Goal: Task Accomplishment & Management: Use online tool/utility

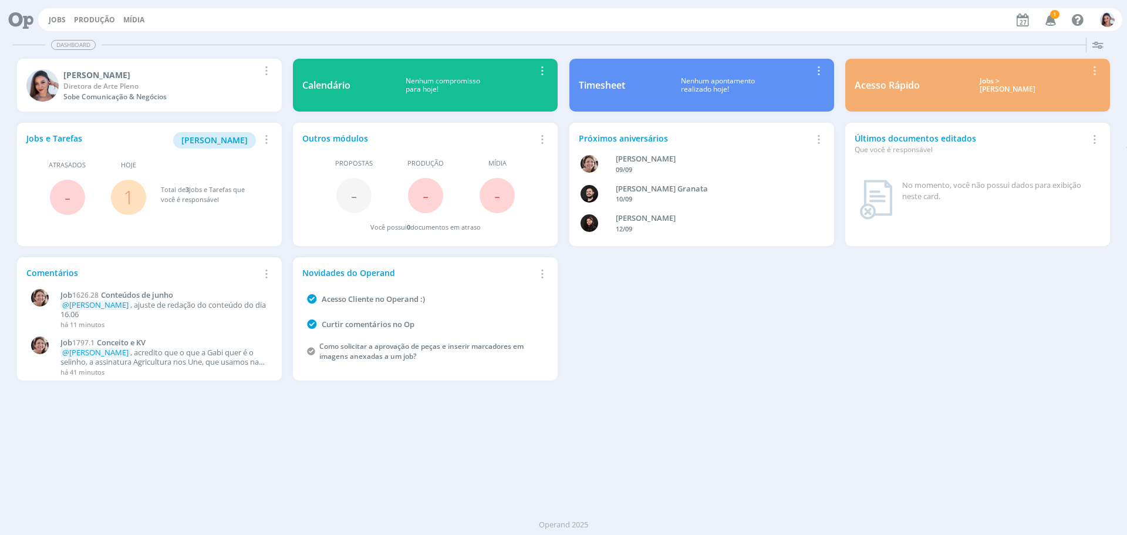
click at [131, 195] on link "1" at bounding box center [128, 196] width 11 height 25
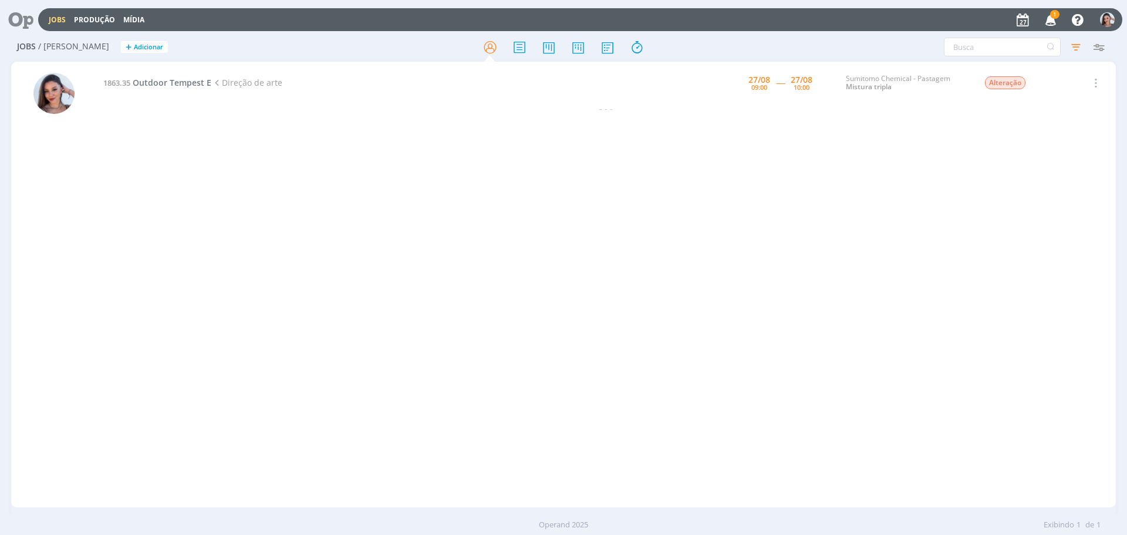
click at [22, 19] on icon at bounding box center [17, 19] width 24 height 23
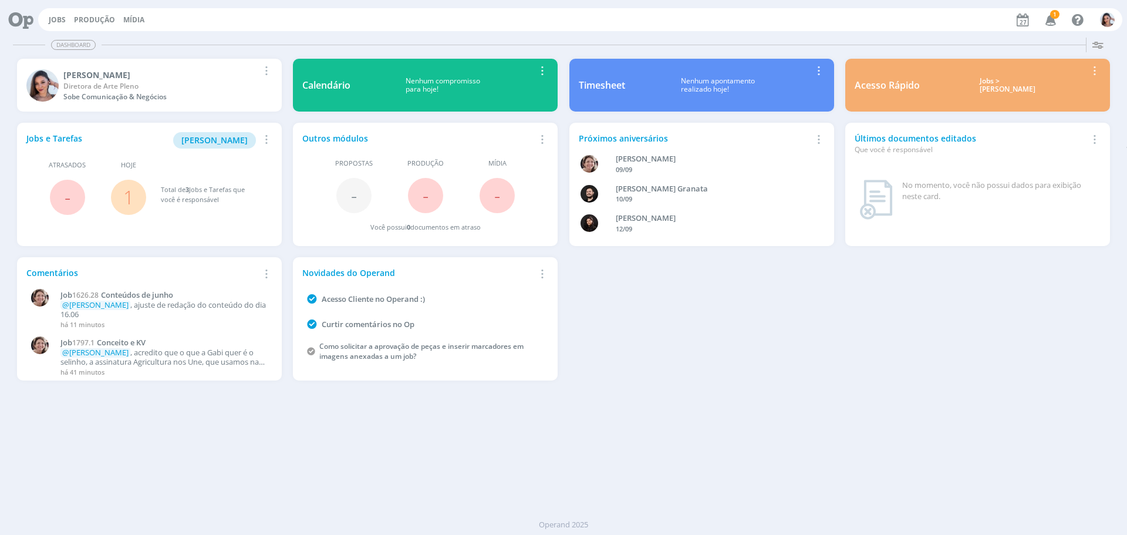
click at [133, 200] on link "1" at bounding box center [128, 196] width 11 height 25
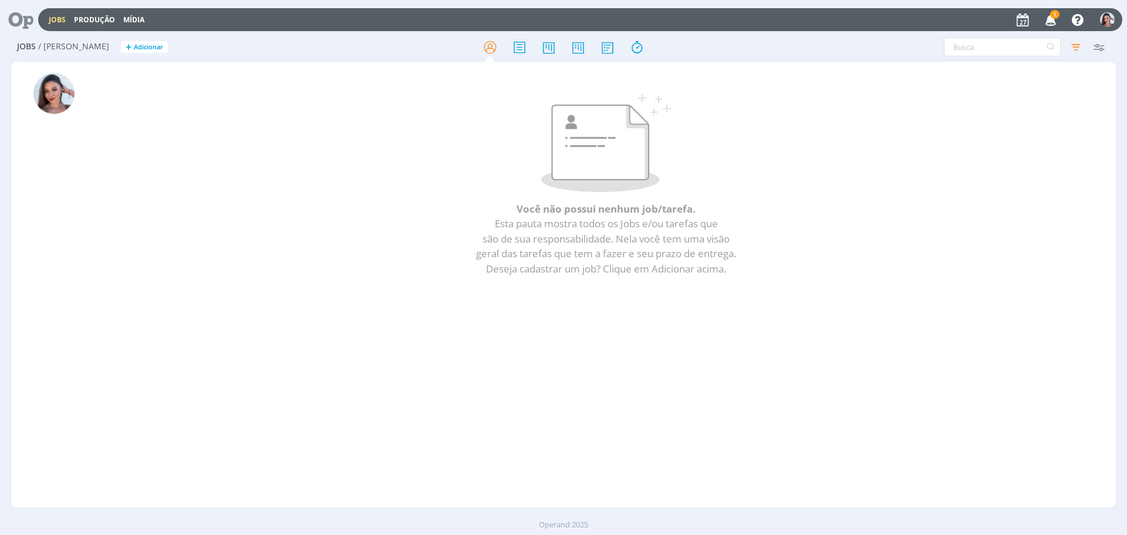
click at [35, 20] on div at bounding box center [21, 20] width 33 height 26
click at [29, 18] on icon at bounding box center [17, 19] width 24 height 23
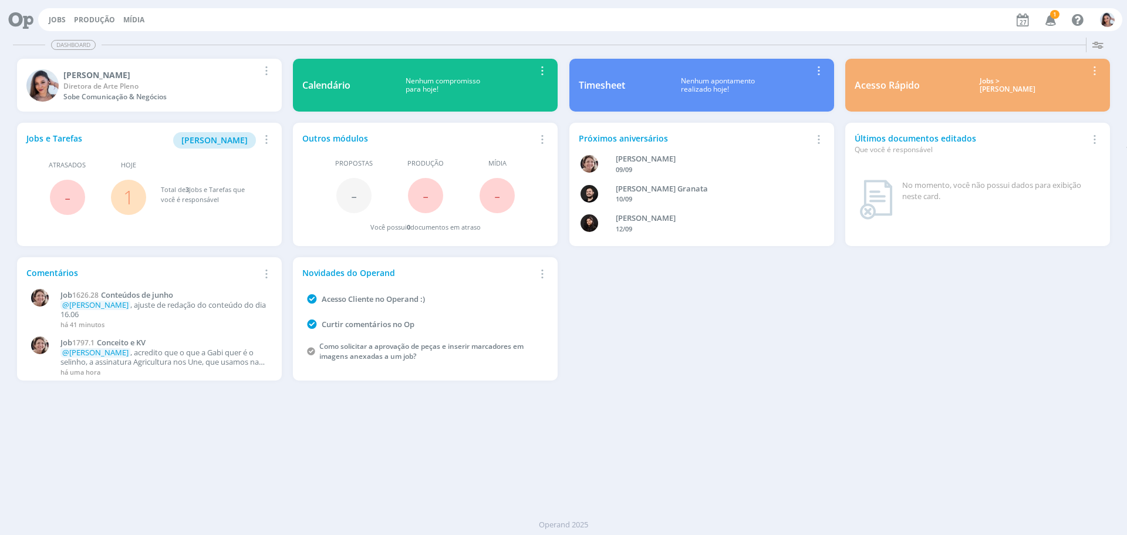
click at [127, 198] on link "1" at bounding box center [128, 196] width 11 height 25
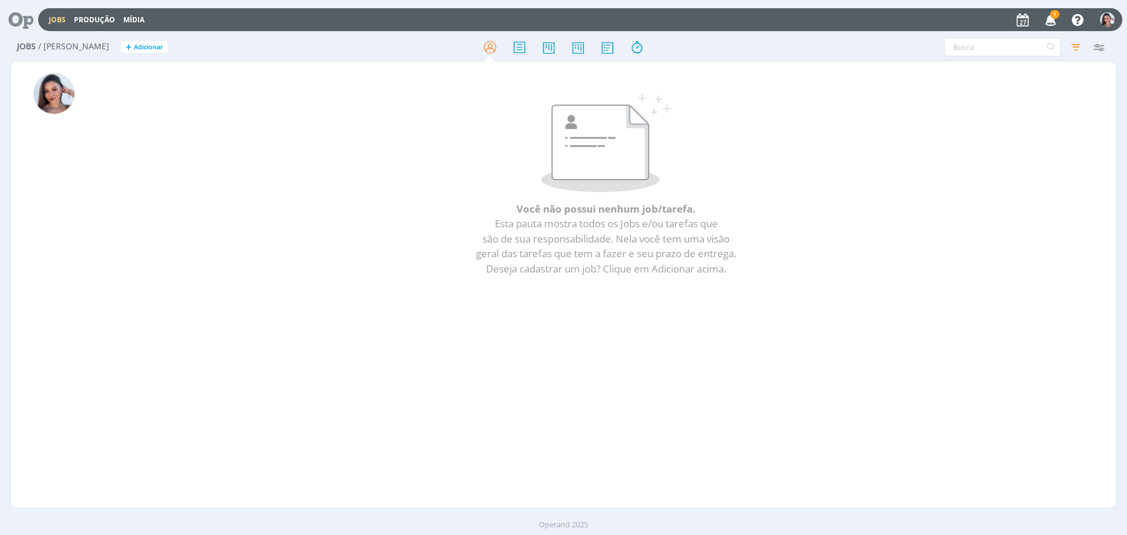
click at [1054, 15] on span "1" at bounding box center [1054, 14] width 9 height 9
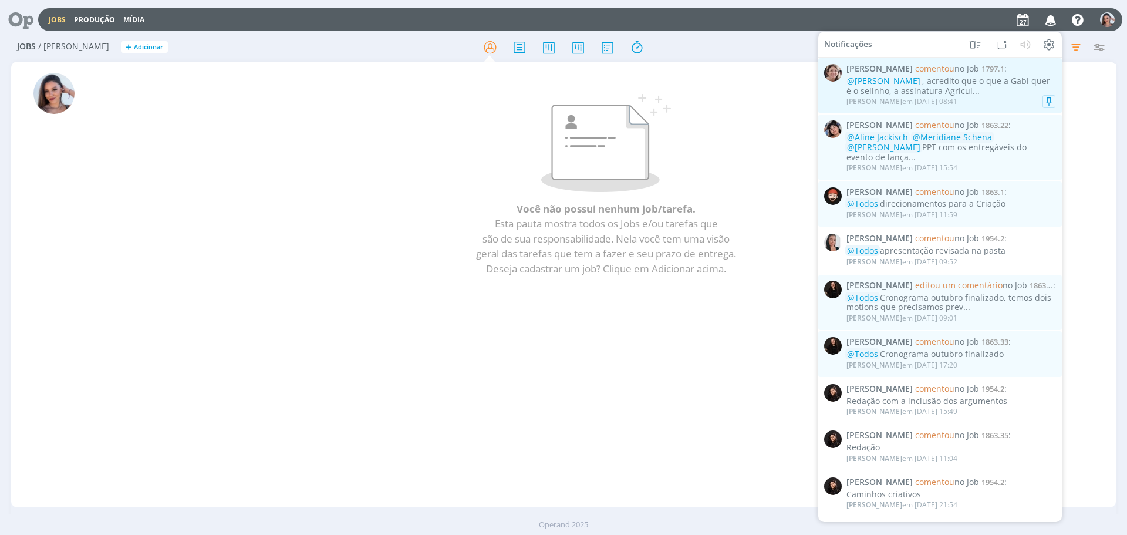
click at [966, 83] on div "@Nicole Bartz , acredito que o que a Gabi quer é o selinho, a assinatura Agricu…" at bounding box center [950, 86] width 209 height 20
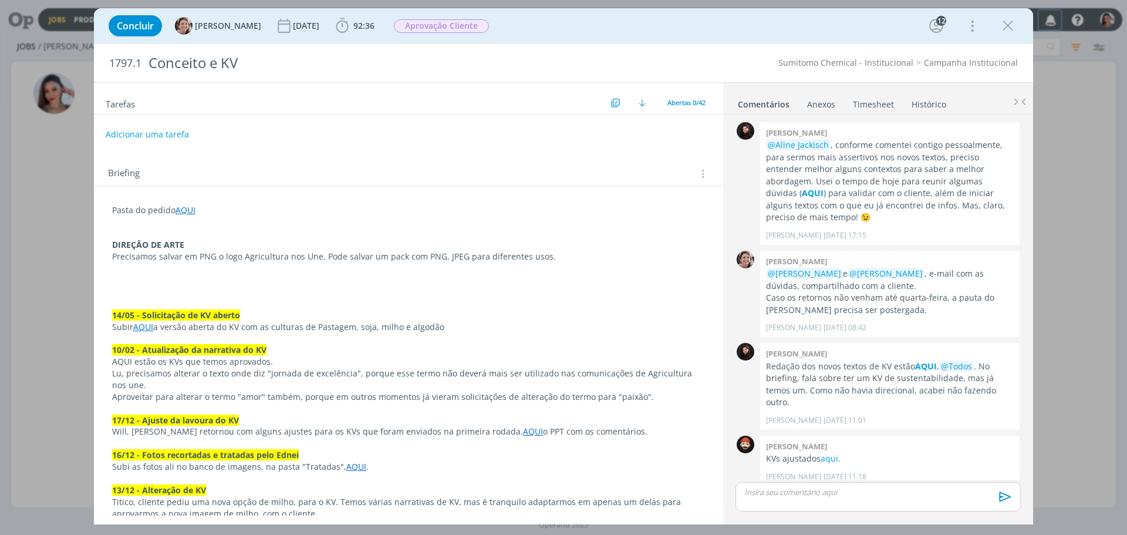
scroll to position [1069, 0]
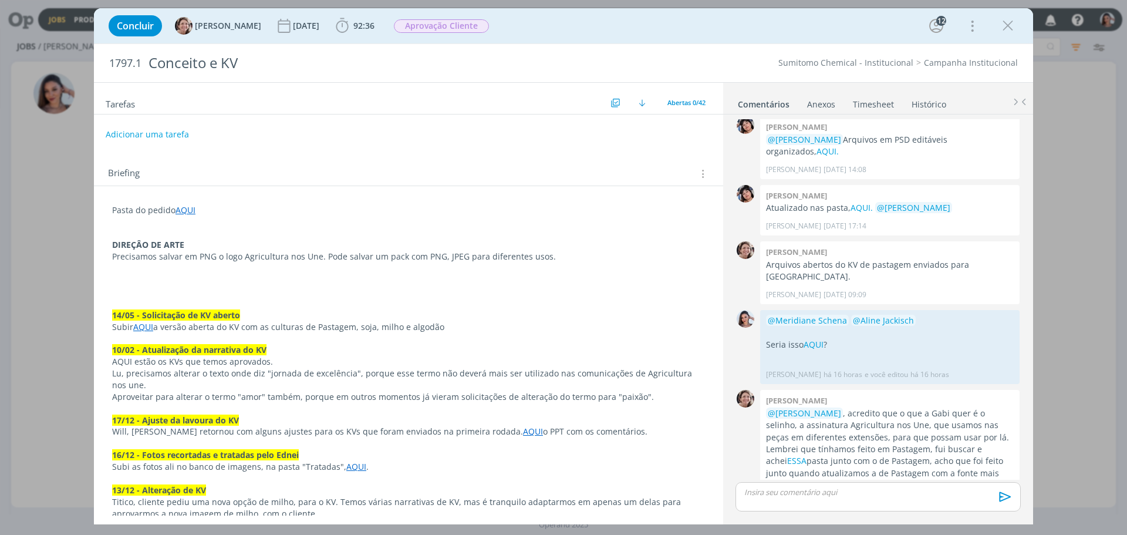
click at [932, 486] on p "dialog" at bounding box center [878, 491] width 266 height 11
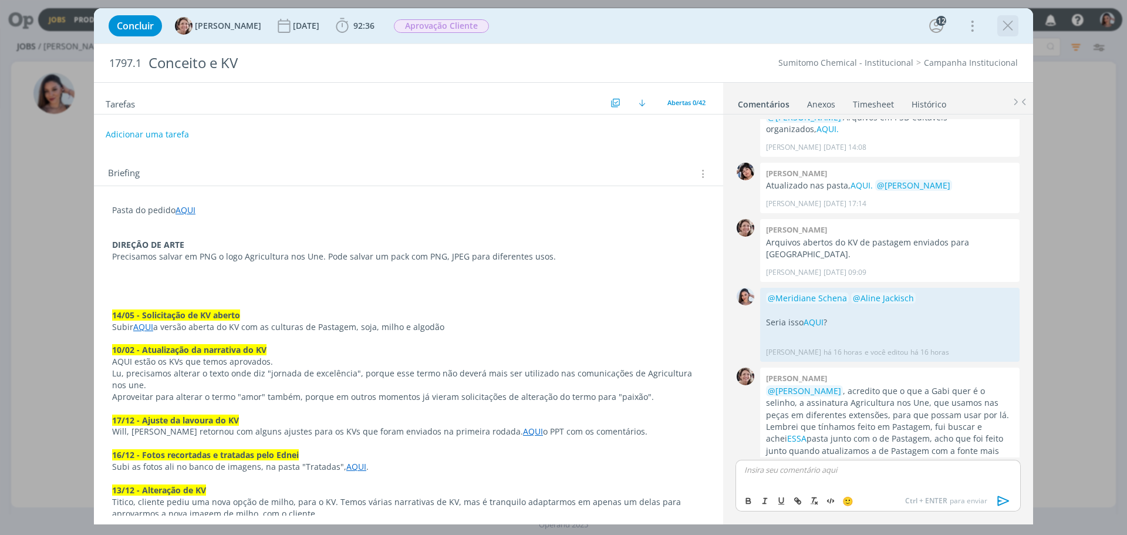
click at [1007, 25] on icon "dialog" at bounding box center [1008, 26] width 18 height 18
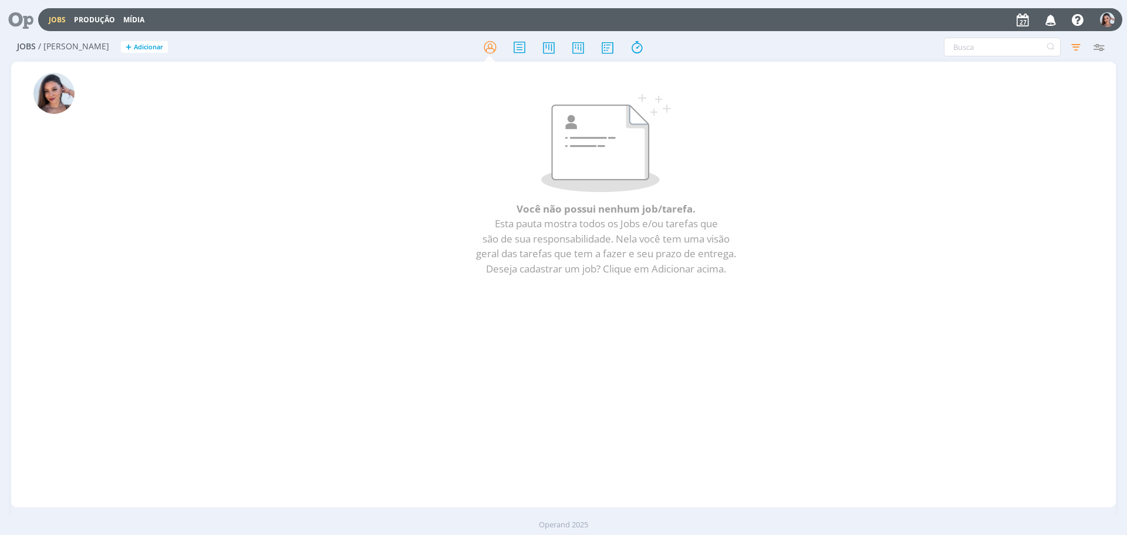
click at [19, 15] on icon at bounding box center [17, 19] width 24 height 23
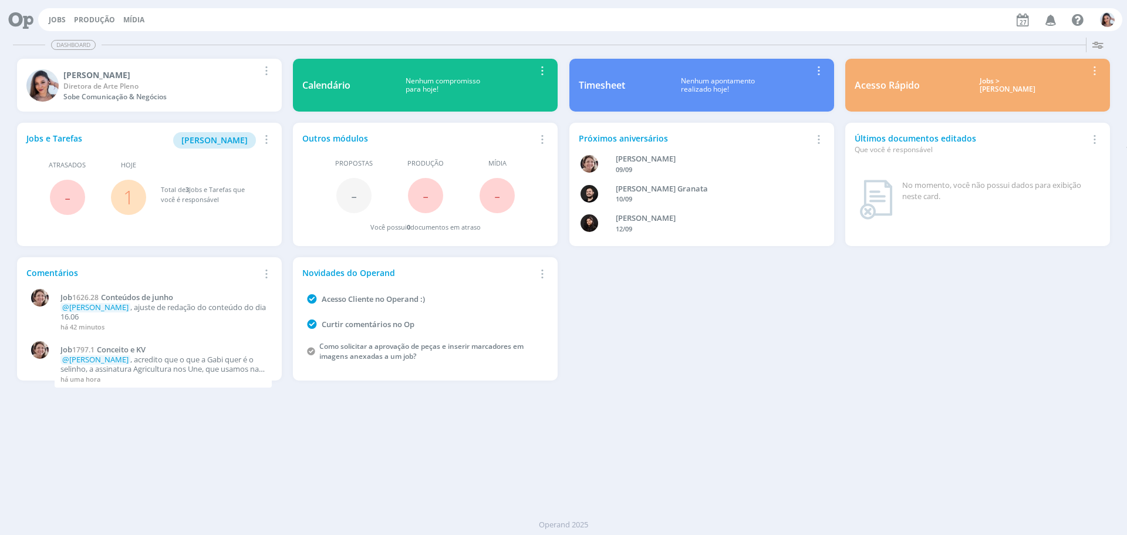
click at [131, 194] on link "1" at bounding box center [128, 196] width 11 height 25
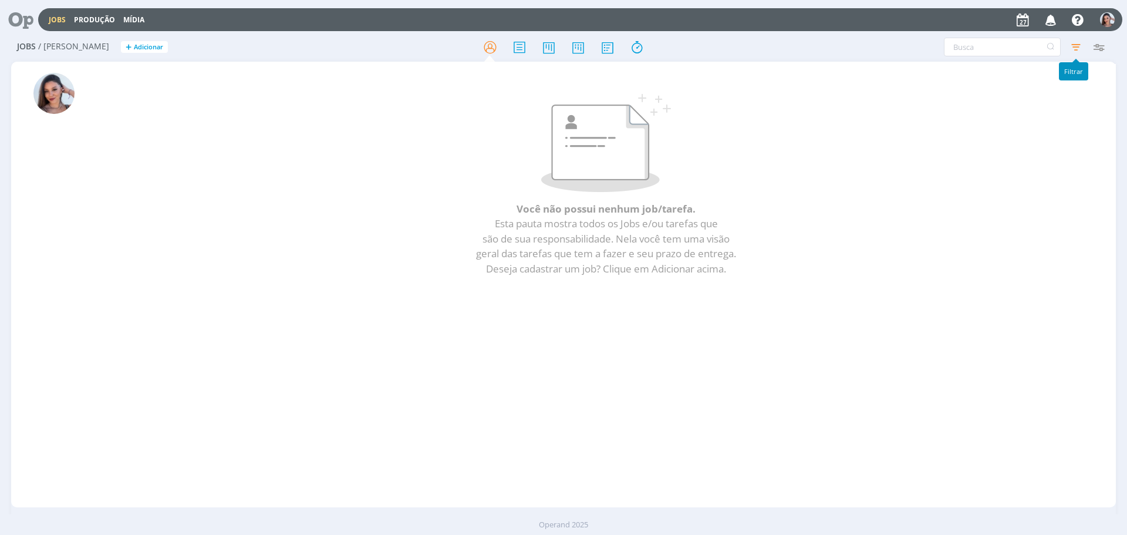
click at [1077, 52] on icon "button" at bounding box center [1075, 46] width 21 height 21
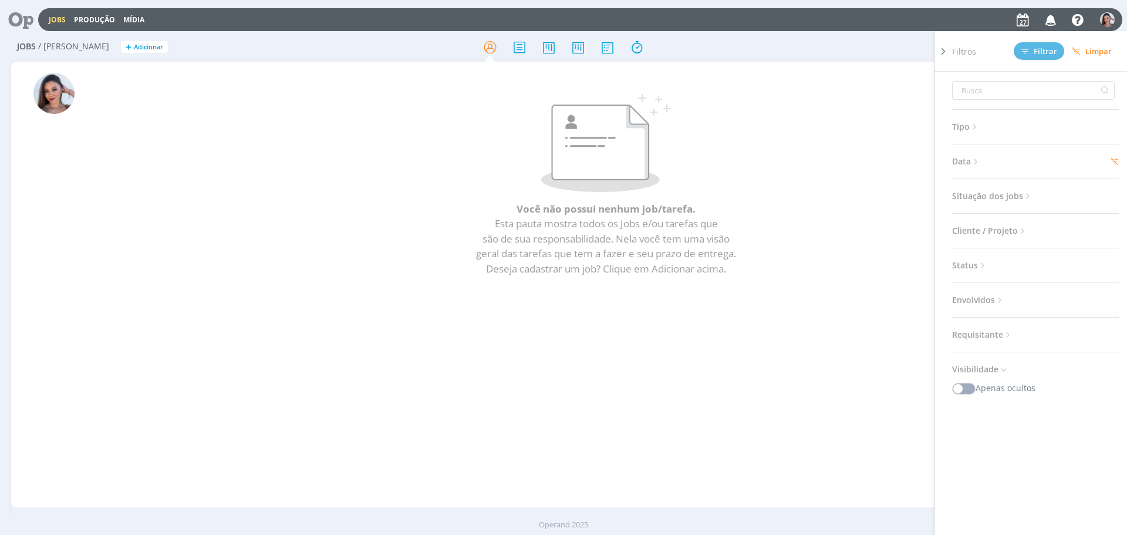
click at [821, 90] on div "Você não possui nenhum job/tarefa. Esta pauta mostra todos os Jobs e/ou tarefas…" at bounding box center [605, 189] width 969 height 201
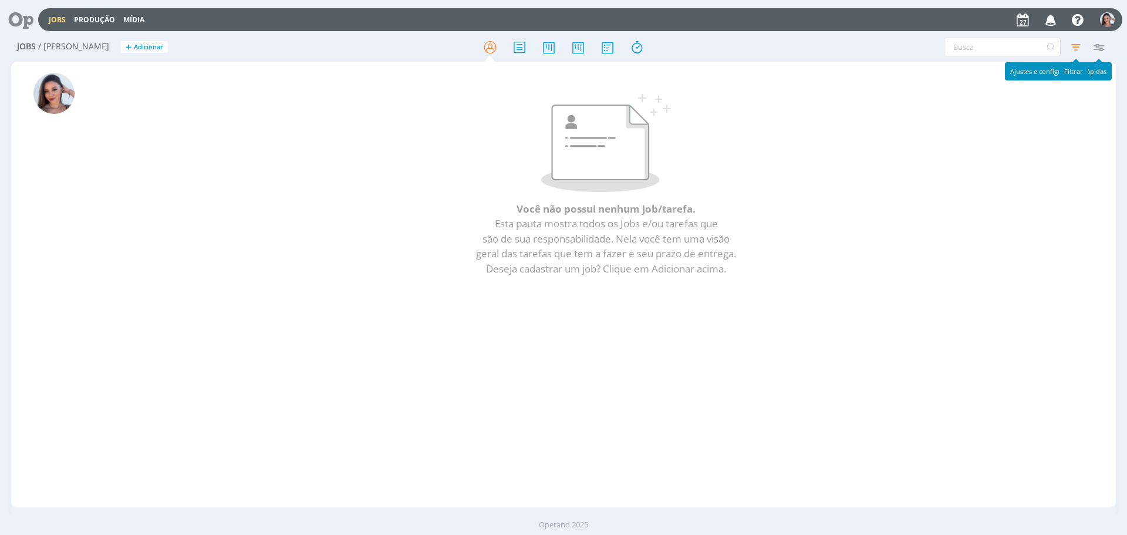
click at [1076, 48] on icon "button" at bounding box center [1075, 46] width 21 height 21
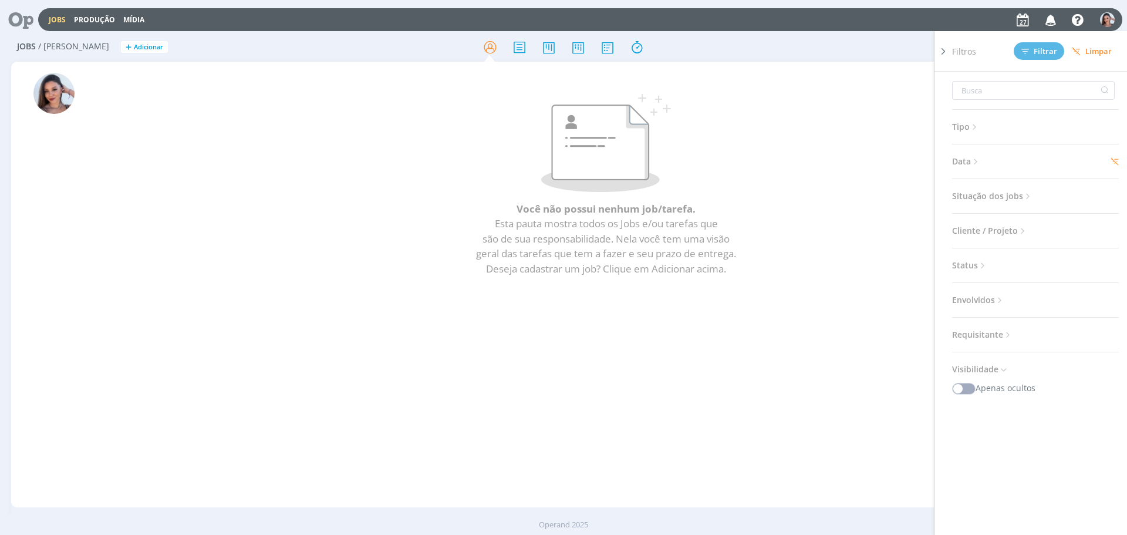
click at [967, 150] on div "Tipo Jobs e Tarefas Data Personalizado 27/08/2025 a 27/08/2025 Situação dos job…" at bounding box center [1040, 319] width 176 height 495
click at [970, 157] on span "Data" at bounding box center [966, 161] width 29 height 15
click at [886, 142] on p at bounding box center [606, 143] width 960 height 98
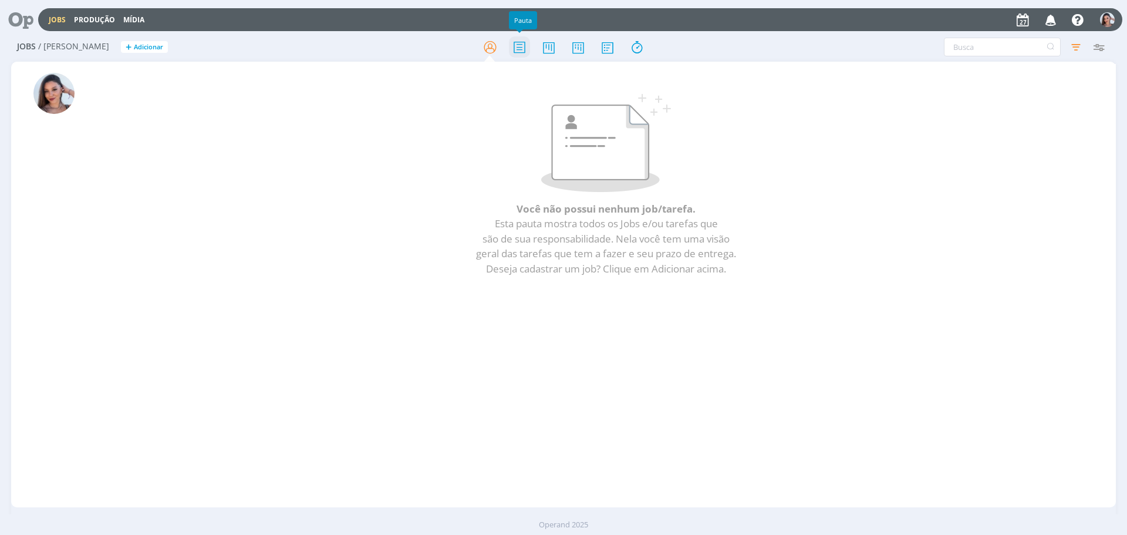
click at [511, 45] on icon at bounding box center [519, 47] width 21 height 23
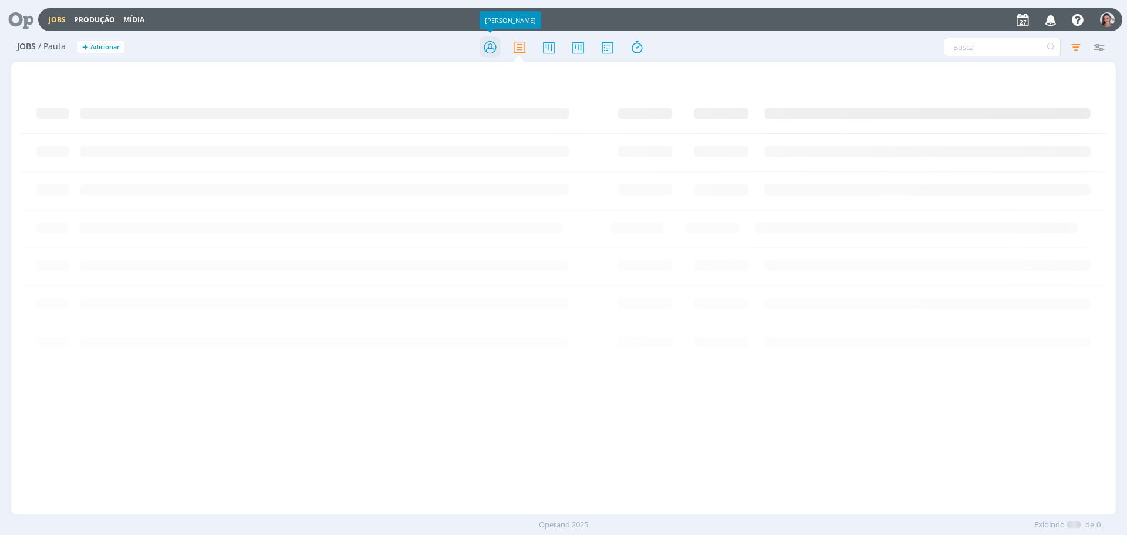
click at [490, 46] on icon at bounding box center [489, 47] width 21 height 23
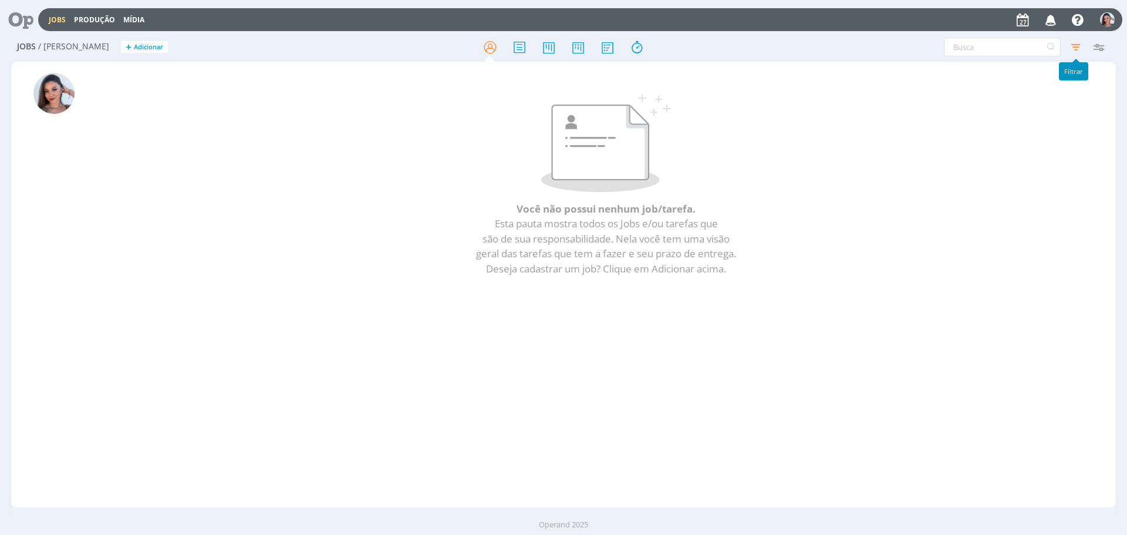
click at [1076, 48] on icon "button" at bounding box center [1075, 46] width 21 height 21
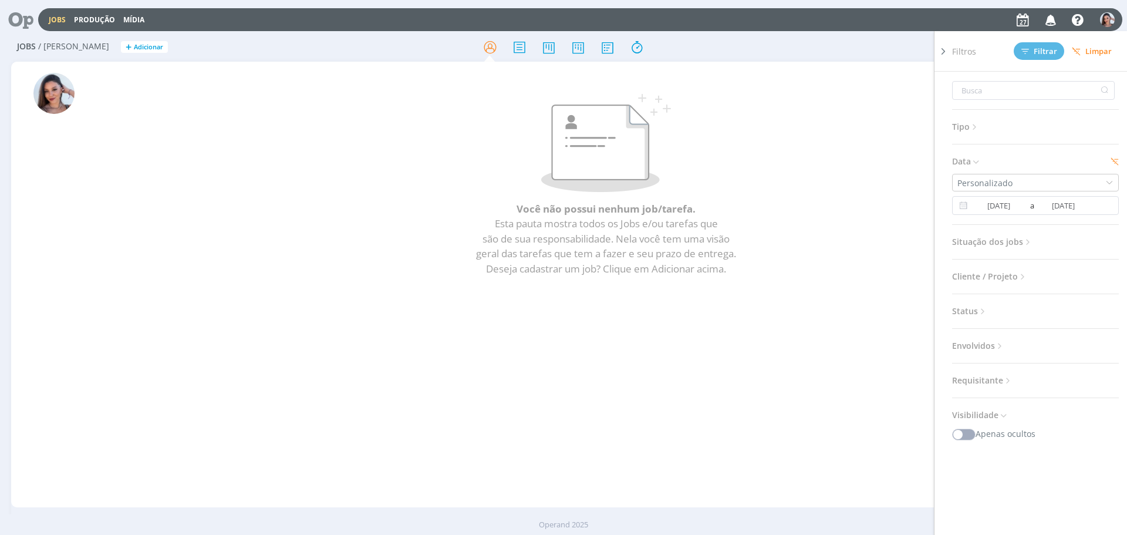
click at [975, 159] on icon at bounding box center [976, 162] width 10 height 10
click at [992, 197] on span "Situação dos jobs" at bounding box center [992, 195] width 81 height 15
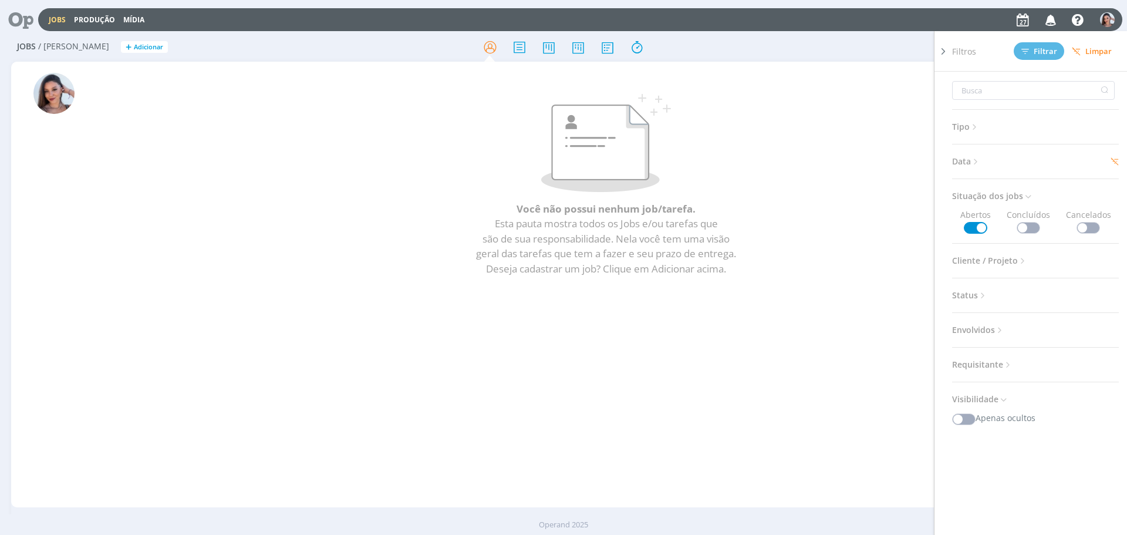
click at [1017, 199] on span "Situação dos jobs" at bounding box center [992, 195] width 81 height 15
click at [674, 358] on div "Você não possui nenhum job/tarefa. Esta pauta mostra todos os Jobs e/ou tarefas…" at bounding box center [605, 284] width 1019 height 441
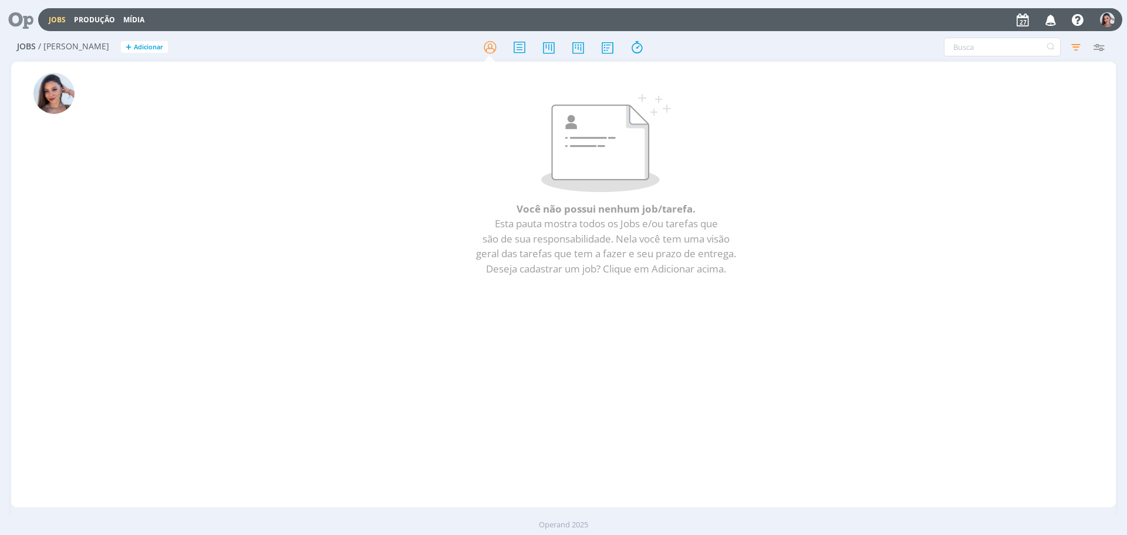
click at [19, 20] on icon at bounding box center [17, 19] width 24 height 23
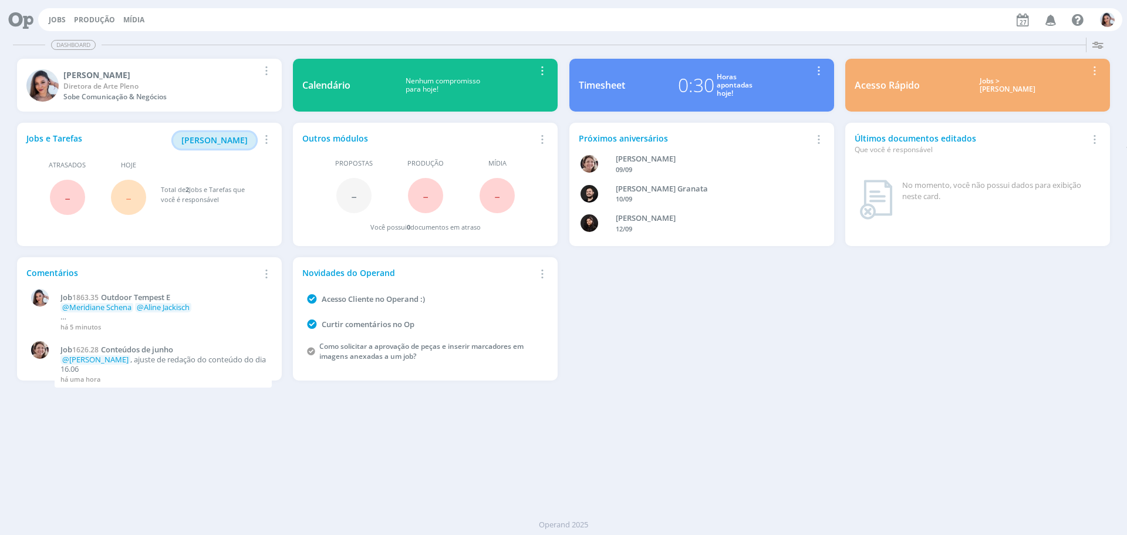
click at [212, 140] on span "Minha Pauta" at bounding box center [214, 139] width 66 height 11
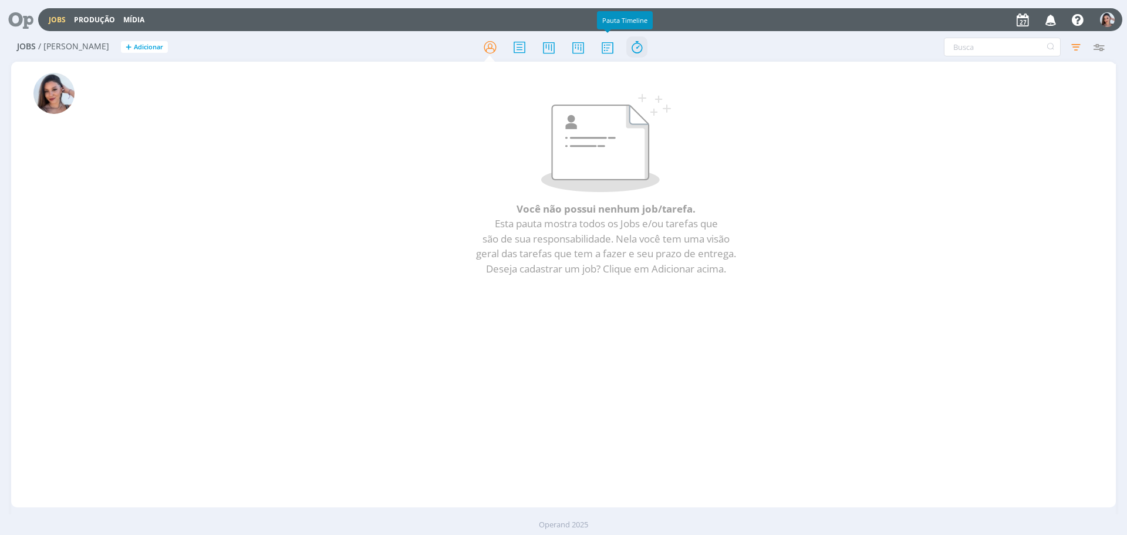
click at [628, 55] on icon at bounding box center [636, 47] width 21 height 23
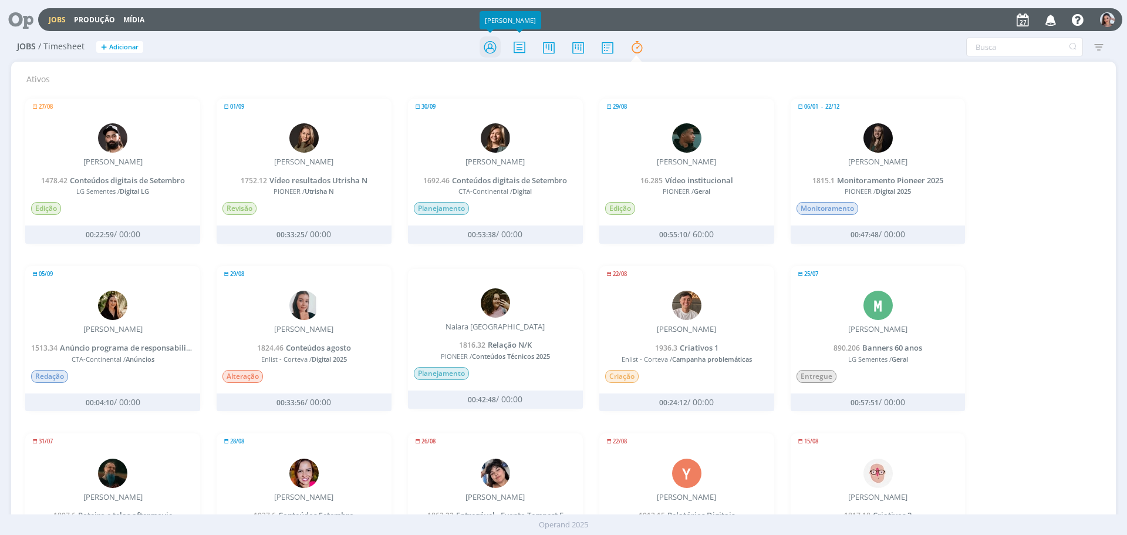
click at [496, 46] on icon at bounding box center [489, 47] width 21 height 23
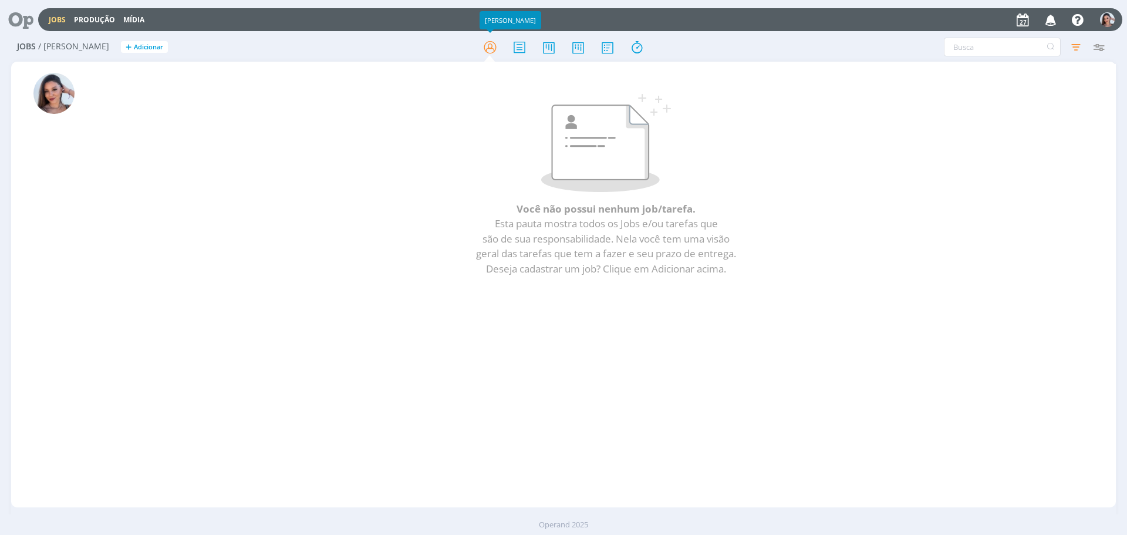
click at [32, 8] on div at bounding box center [21, 20] width 33 height 26
drag, startPoint x: 22, startPoint y: 18, endPoint x: 30, endPoint y: 22, distance: 9.5
click at [21, 19] on icon at bounding box center [17, 19] width 24 height 23
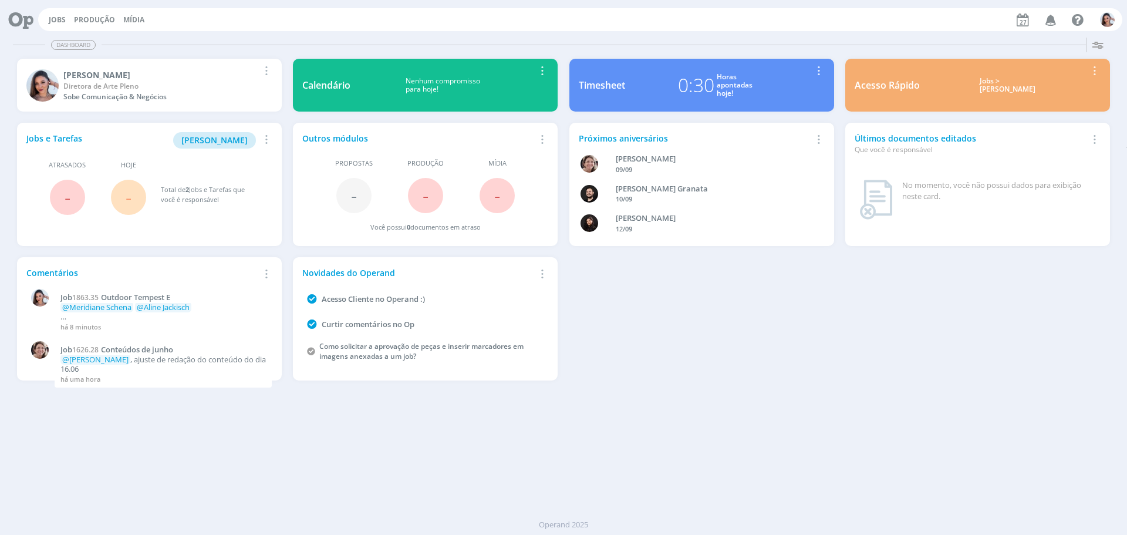
click at [1069, 342] on div "Jobs e Tarefas Minha Pauta Remover Card Atrasados - Hoje - Total de 2 Jobs e Ta…" at bounding box center [563, 251] width 1104 height 269
click at [230, 146] on span "Minha Pauta" at bounding box center [214, 139] width 66 height 11
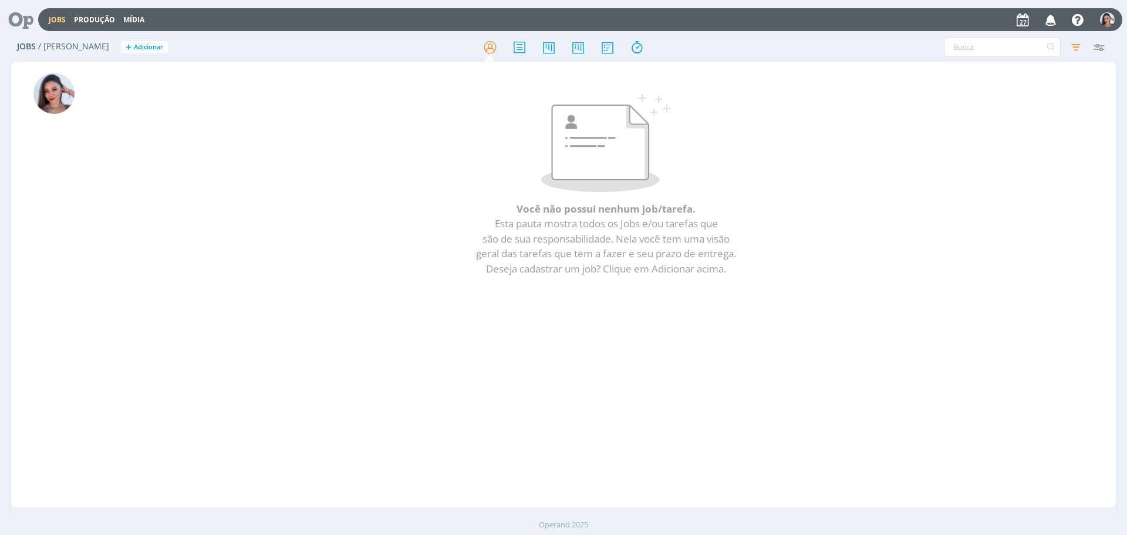
click at [404, 177] on p at bounding box center [606, 143] width 960 height 98
click at [1055, 23] on icon "button" at bounding box center [1050, 19] width 21 height 20
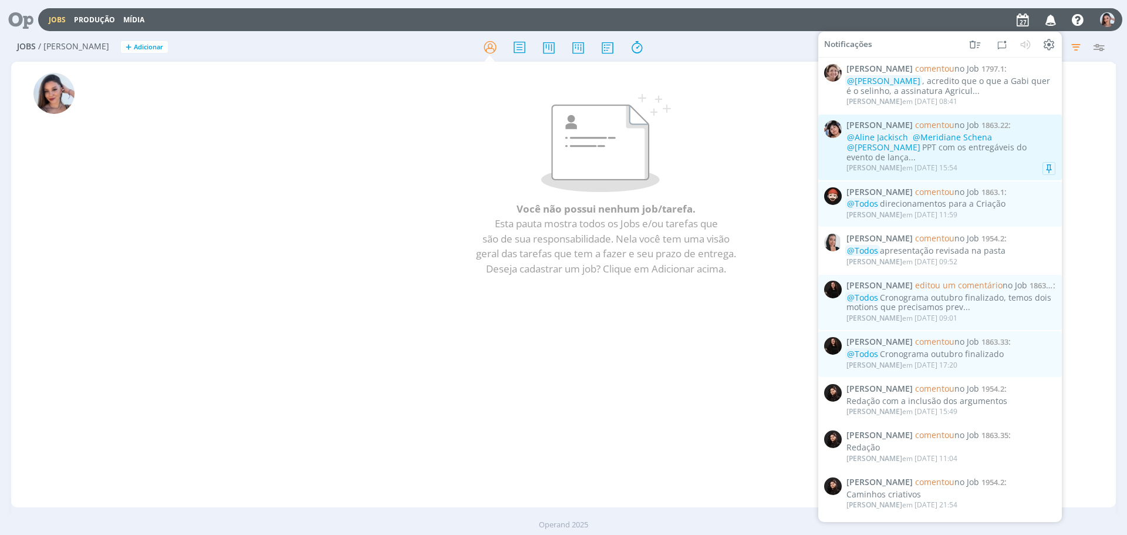
click at [925, 146] on div "@Aline Jackisch @Meridiane Schena @Nicole Bartz PPT com os entregáveis do event…" at bounding box center [950, 147] width 209 height 29
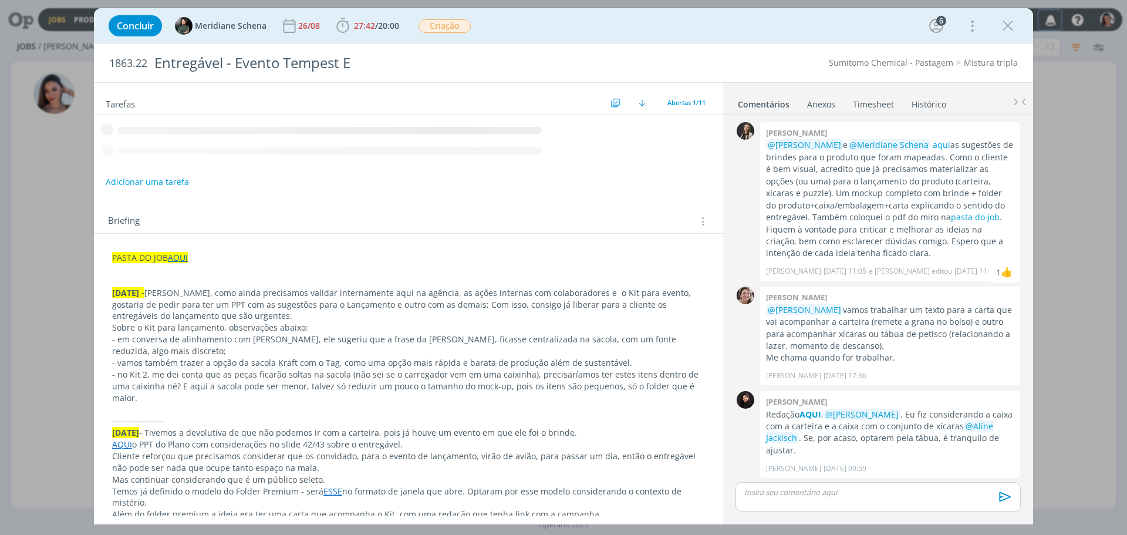
scroll to position [379, 0]
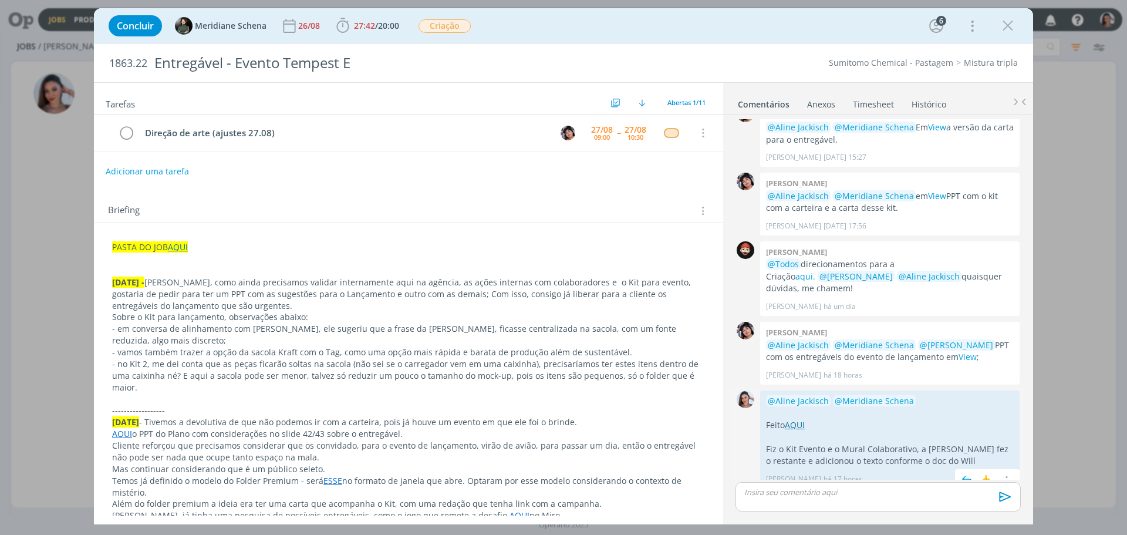
click at [802, 419] on link "AQUI" at bounding box center [795, 424] width 20 height 11
click at [1006, 30] on icon "dialog" at bounding box center [1008, 26] width 18 height 18
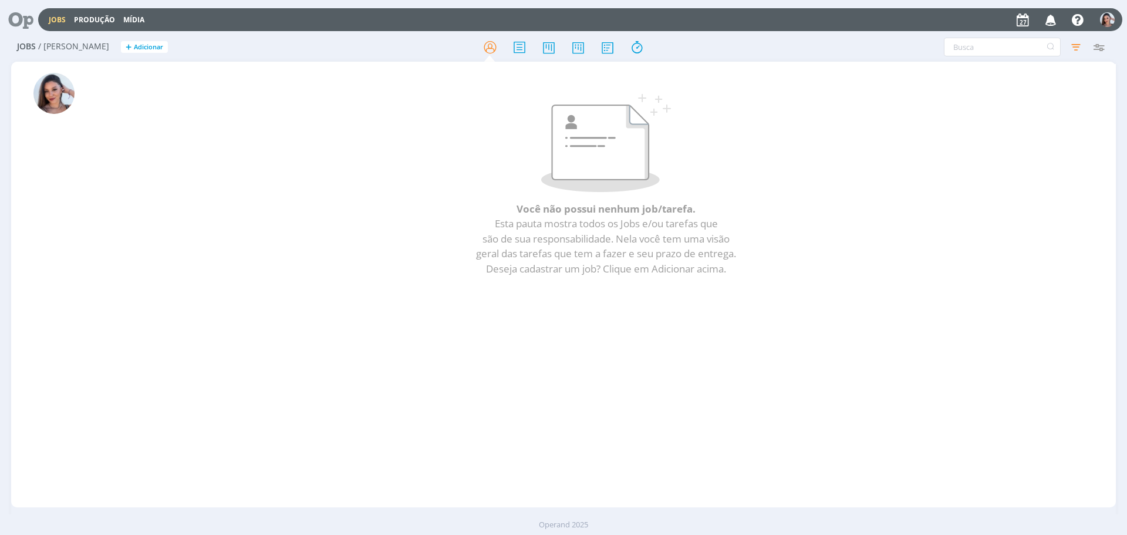
click at [16, 19] on icon at bounding box center [17, 19] width 24 height 23
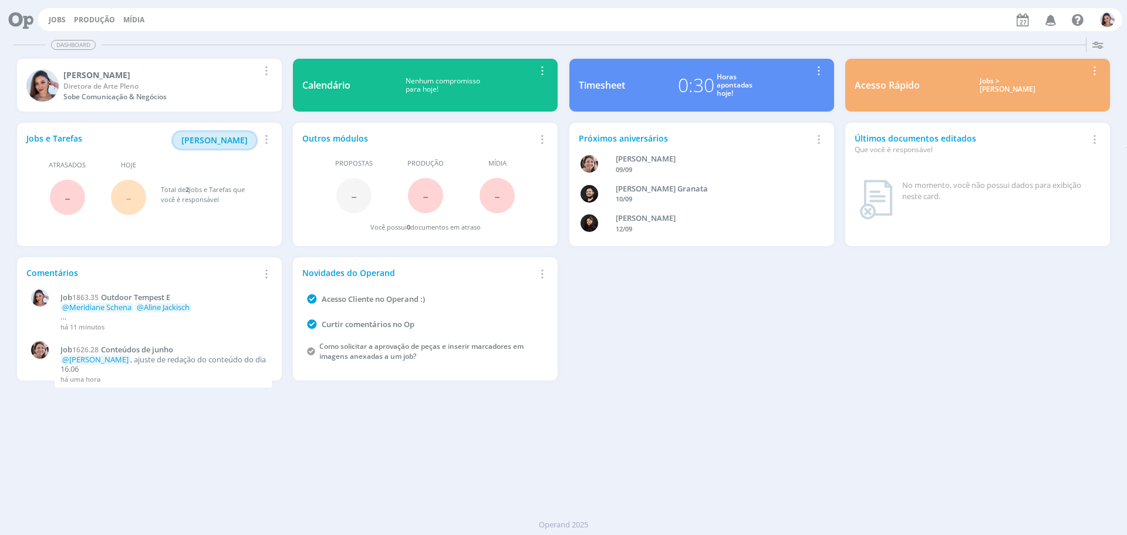
click at [241, 145] on span "Minha Pauta" at bounding box center [214, 139] width 66 height 11
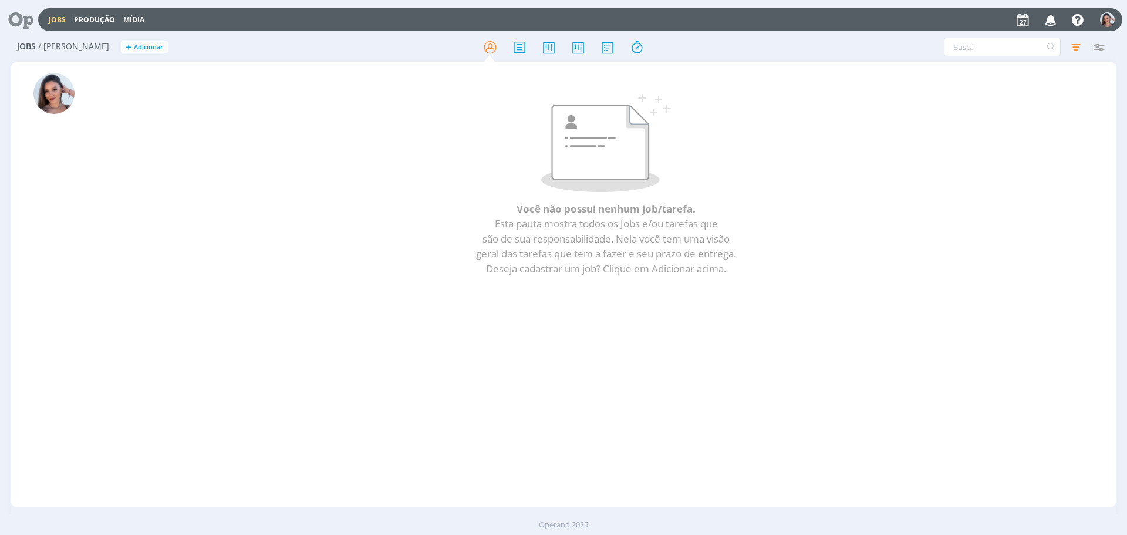
click at [1052, 23] on icon "button" at bounding box center [1050, 19] width 21 height 20
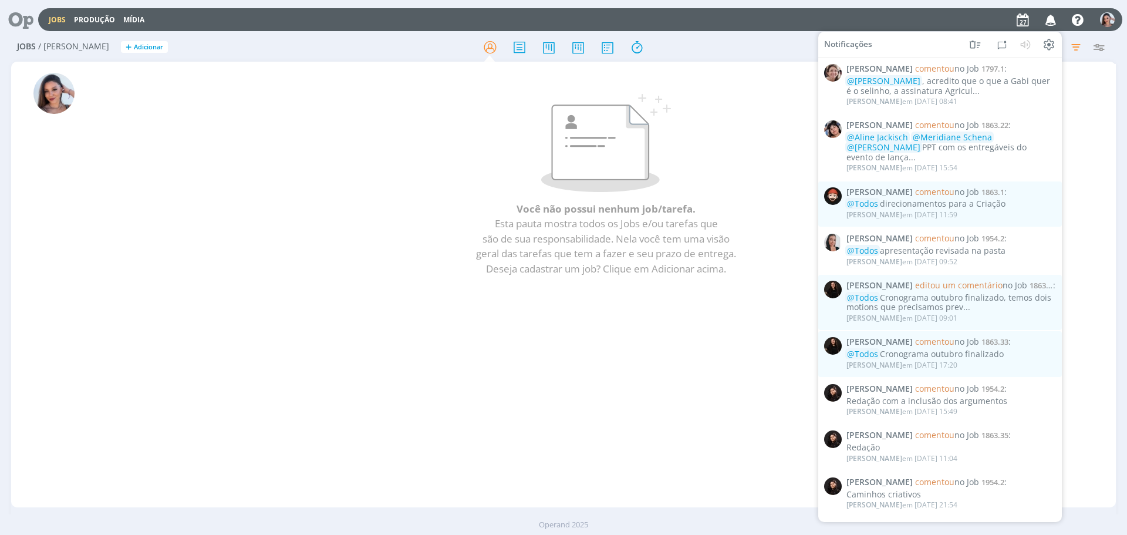
click at [716, 317] on div "Você não possui nenhum job/tarefa. Esta pauta mostra todos os Jobs e/ou tarefas…" at bounding box center [605, 284] width 1019 height 441
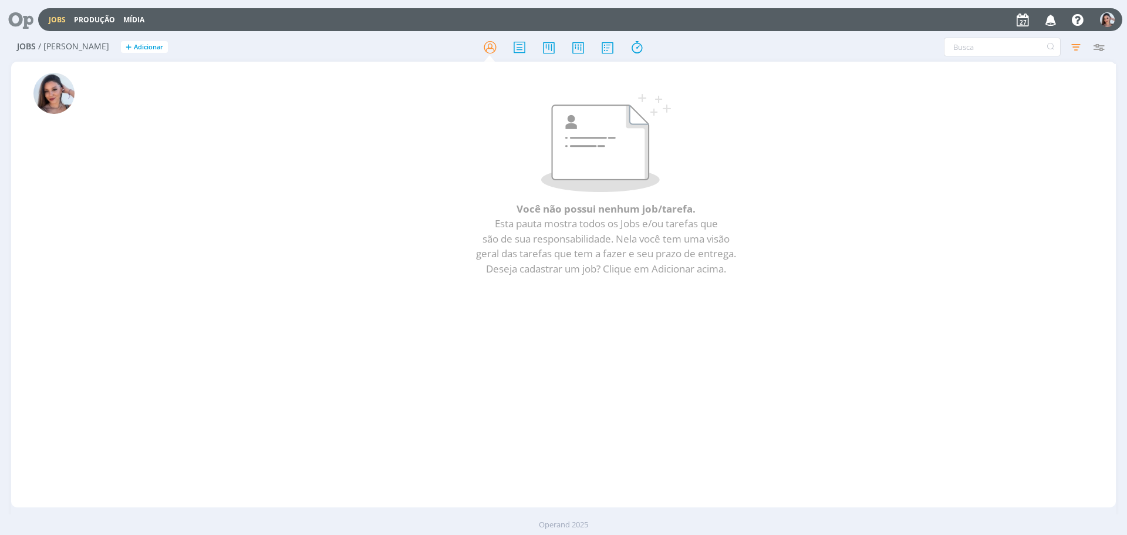
click at [16, 26] on icon at bounding box center [17, 19] width 24 height 23
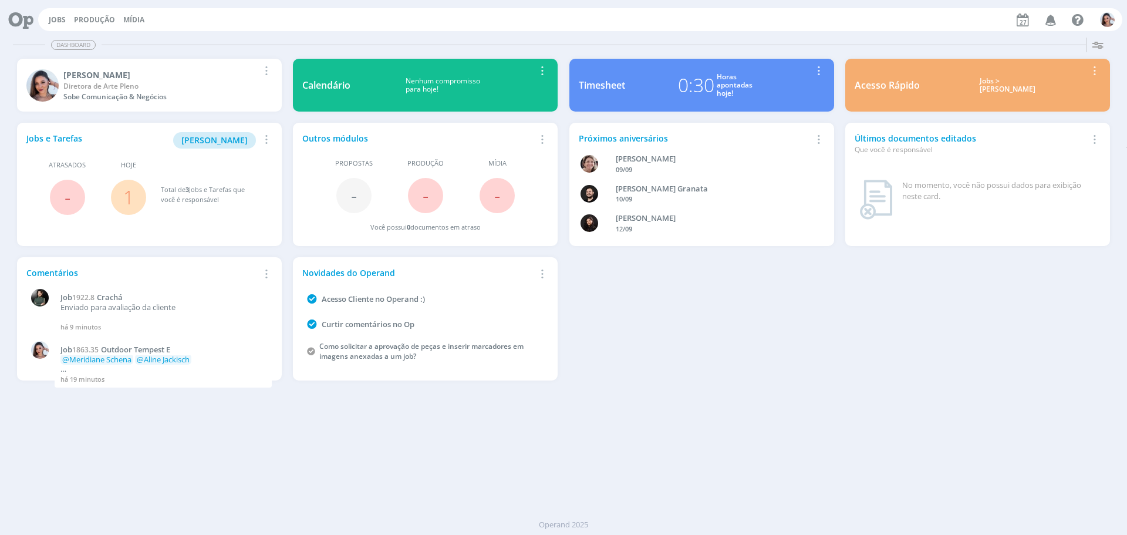
click at [129, 193] on link "1" at bounding box center [128, 196] width 11 height 25
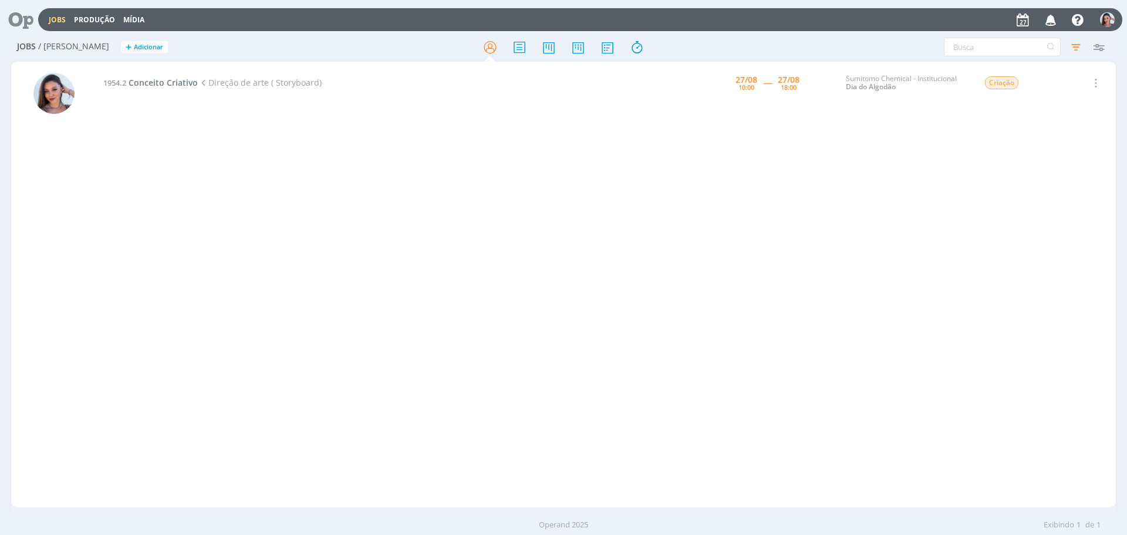
click at [1053, 18] on icon "button" at bounding box center [1050, 19] width 21 height 20
click at [23, 26] on icon at bounding box center [17, 19] width 24 height 23
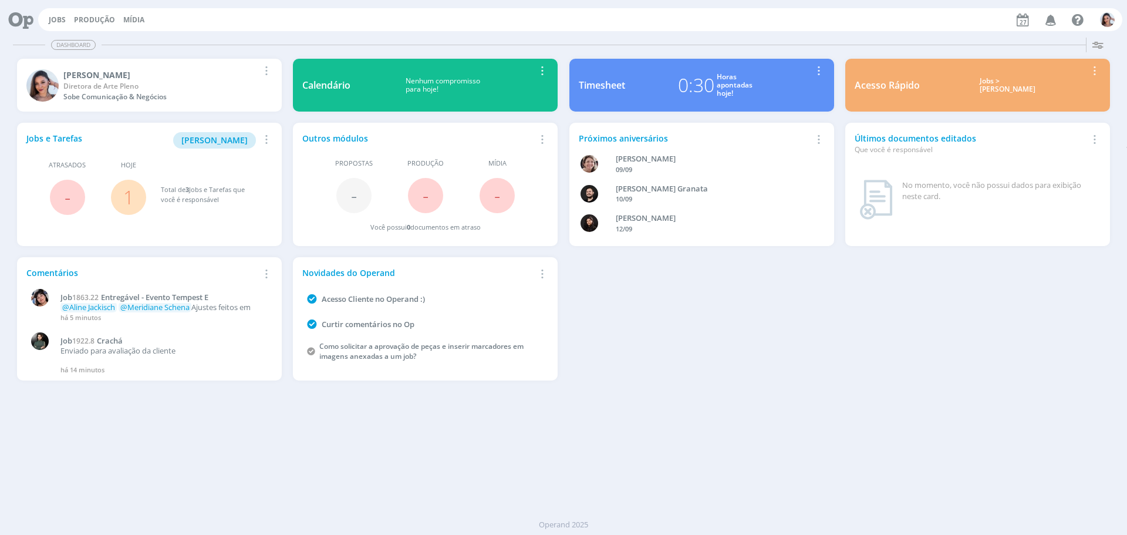
click at [122, 194] on span "1" at bounding box center [128, 197] width 35 height 35
click at [129, 195] on link "1" at bounding box center [128, 196] width 11 height 25
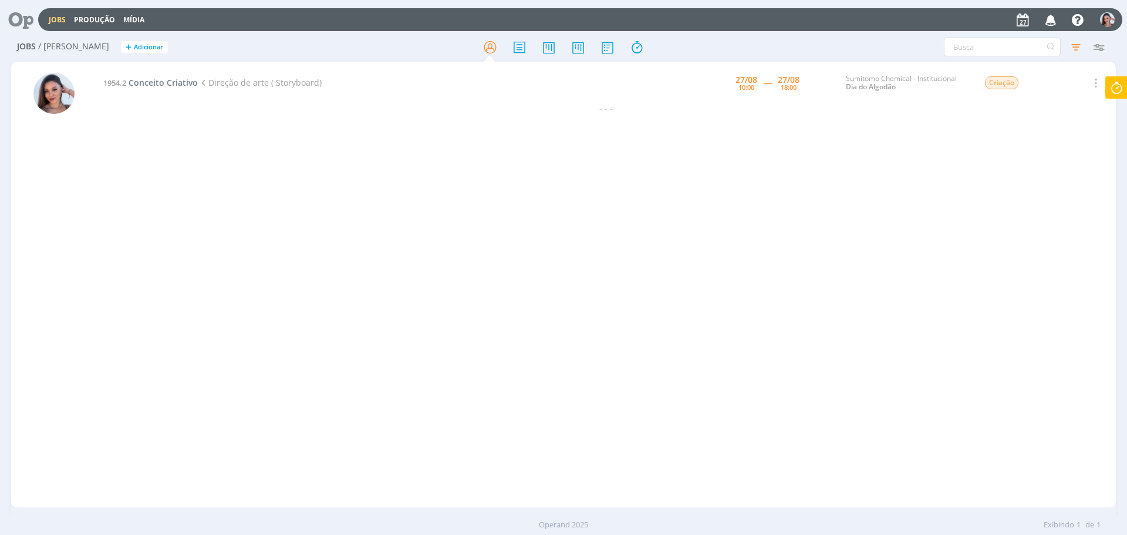
click at [23, 16] on icon at bounding box center [17, 19] width 24 height 23
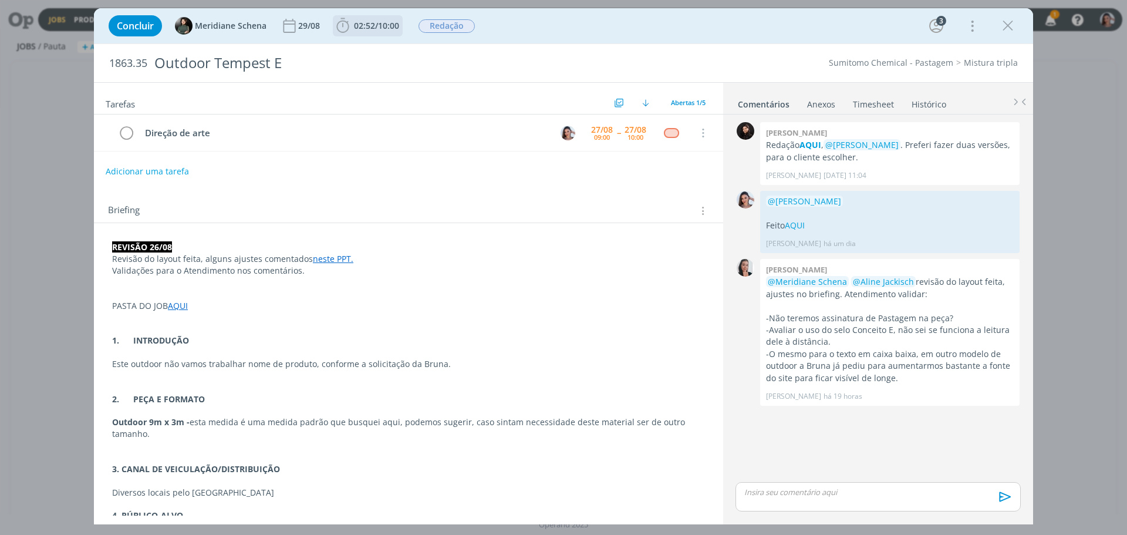
click at [360, 28] on span "02:52" at bounding box center [364, 25] width 21 height 11
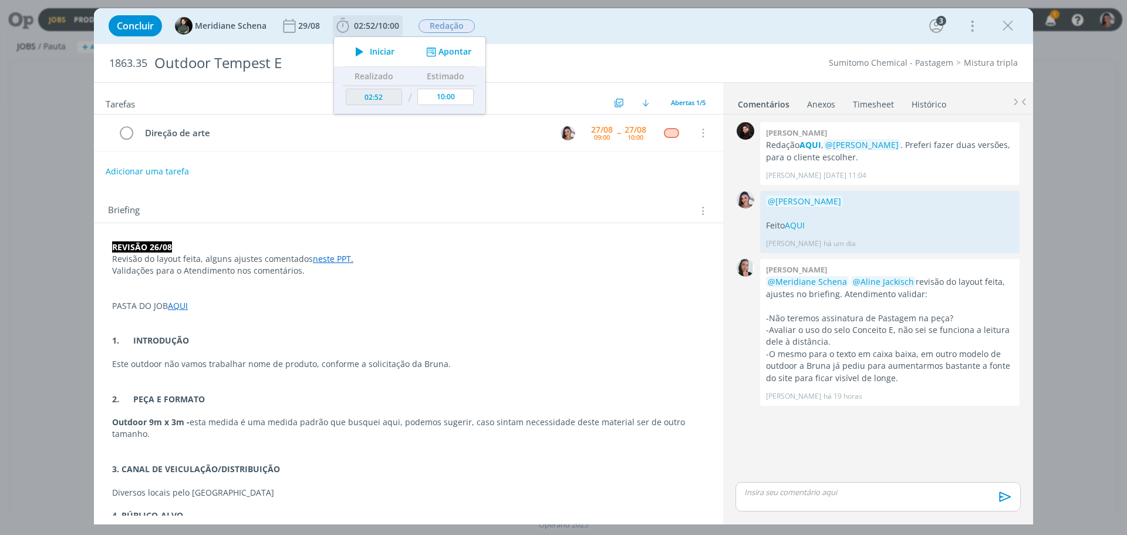
click at [376, 52] on span "Iniciar" at bounding box center [382, 52] width 25 height 8
click at [336, 259] on link "neste PPT." at bounding box center [333, 258] width 40 height 11
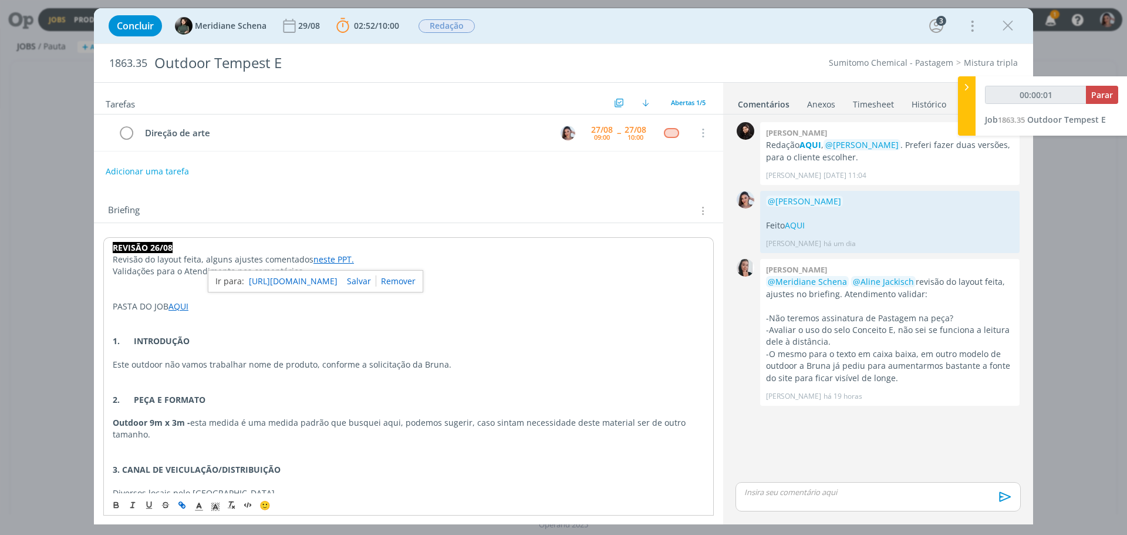
click at [337, 277] on link "[URL][DOMAIN_NAME]" at bounding box center [293, 280] width 89 height 15
click at [484, 333] on p "dialog" at bounding box center [409, 329] width 592 height 12
click at [339, 257] on link "neste PPT." at bounding box center [333, 258] width 40 height 11
click at [337, 276] on link "[URL][DOMAIN_NAME]" at bounding box center [293, 280] width 89 height 15
click at [326, 339] on p "1. INTRODUÇÃO" at bounding box center [408, 340] width 593 height 12
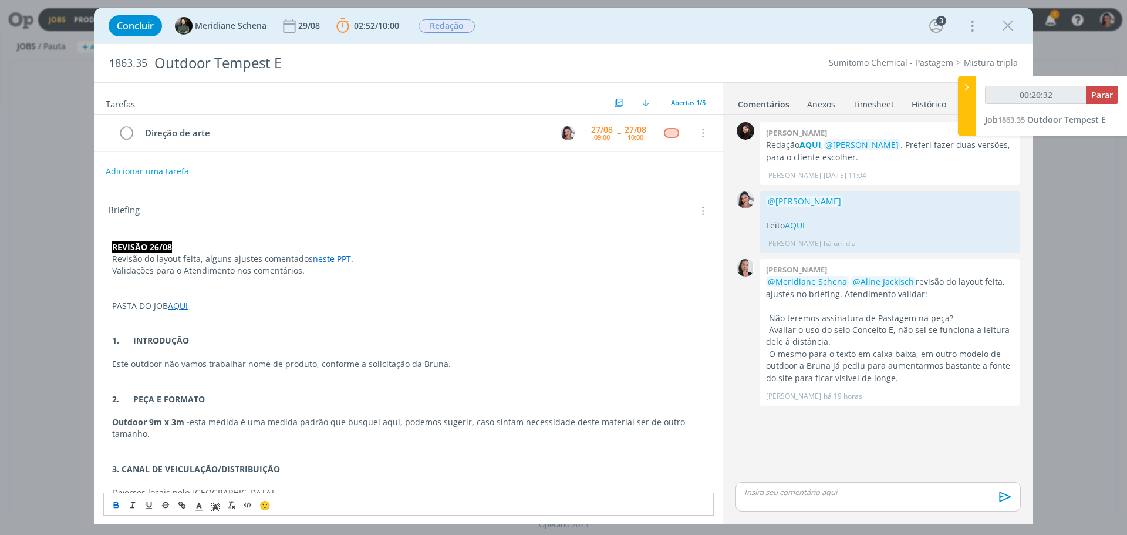
click at [329, 263] on link "neste PPT." at bounding box center [333, 258] width 40 height 11
click at [337, 281] on link "[URL][DOMAIN_NAME]" at bounding box center [293, 280] width 89 height 15
click at [338, 304] on p "PASTA DO JOB AQUI" at bounding box center [408, 306] width 593 height 12
drag, startPoint x: 810, startPoint y: 224, endPoint x: 787, endPoint y: 360, distance: 138.1
click at [755, 193] on div "0 @[PERSON_NAME] Feito AQUI [PERSON_NAME] há um dia 👍 Editar Excluir" at bounding box center [878, 222] width 295 height 68
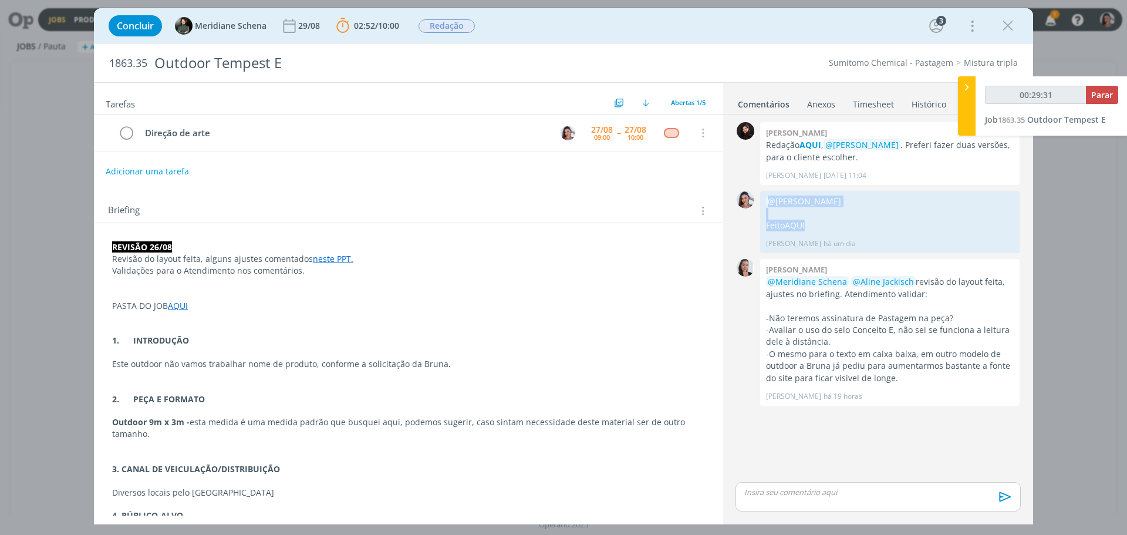
copy div "0 @[PERSON_NAME] Feito AQUI"
click at [794, 493] on p "dialog" at bounding box center [878, 491] width 266 height 11
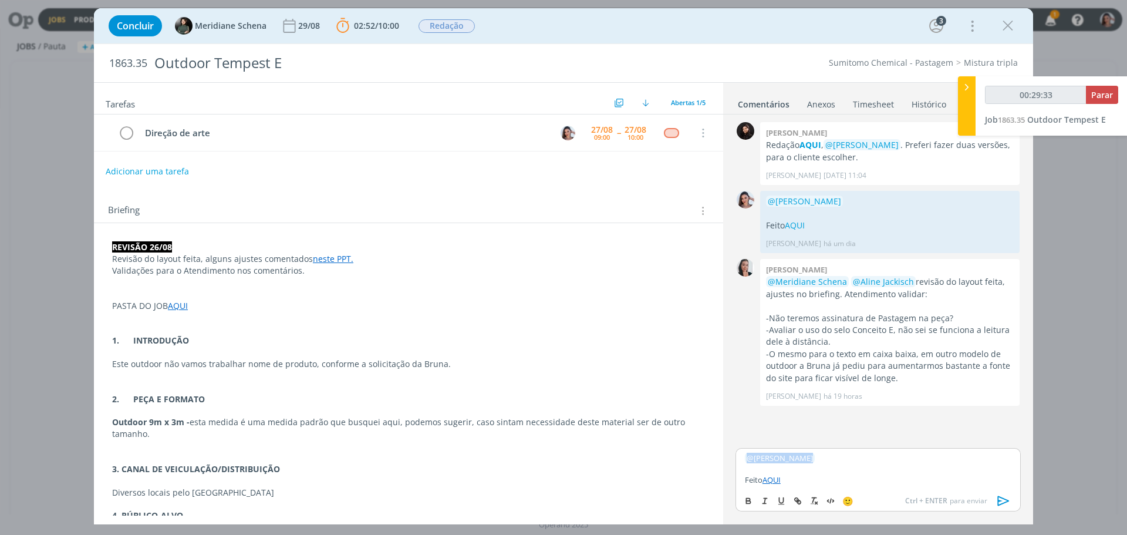
drag, startPoint x: 832, startPoint y: 459, endPoint x: 677, endPoint y: 462, distance: 155.5
click at [677, 462] on div "Tarefas Usar Job de template Ordenar por: Prazo crescente Prazo decrescente Ord…" at bounding box center [563, 303] width 939 height 442
type input "00:29:34"
click at [836, 477] on span "Meridiane Schena" at bounding box center [811, 474] width 79 height 13
click at [836, 477] on img at bounding box center [837, 475] width 15 height 15
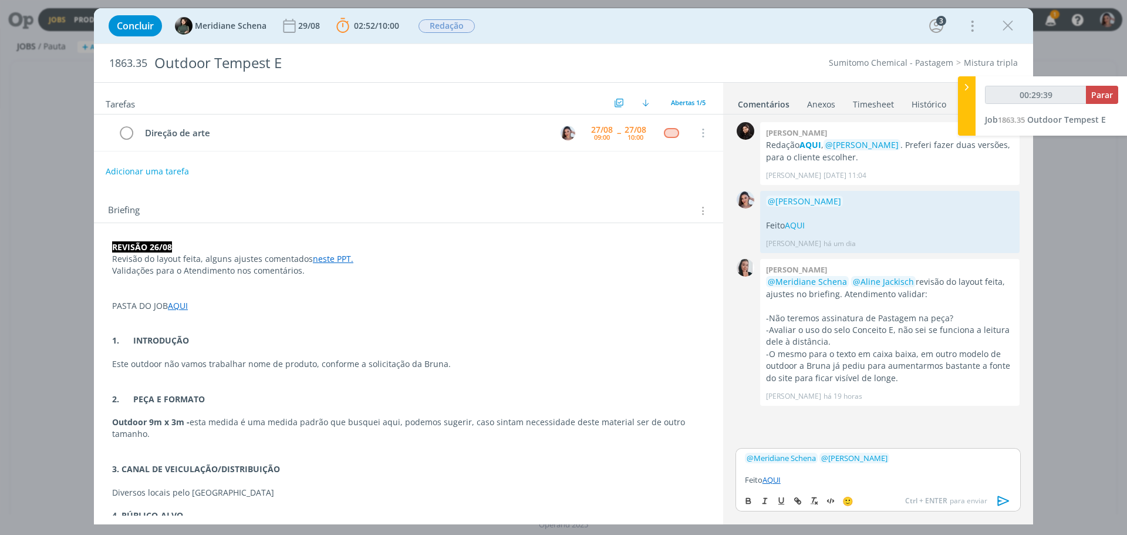
click at [998, 500] on icon "dialog" at bounding box center [1004, 501] width 12 height 10
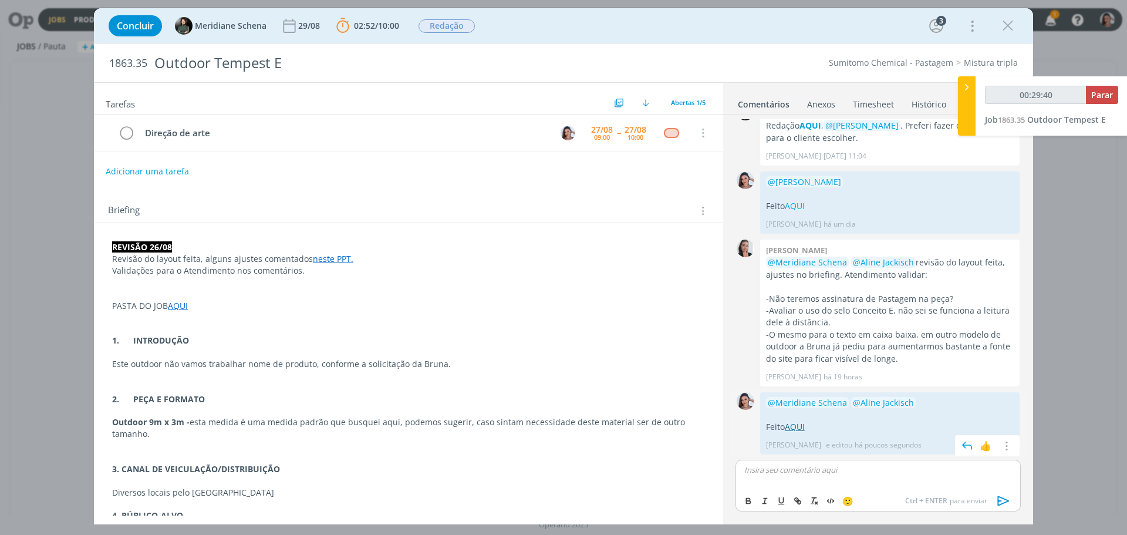
click at [791, 425] on link "AQUI" at bounding box center [795, 426] width 20 height 11
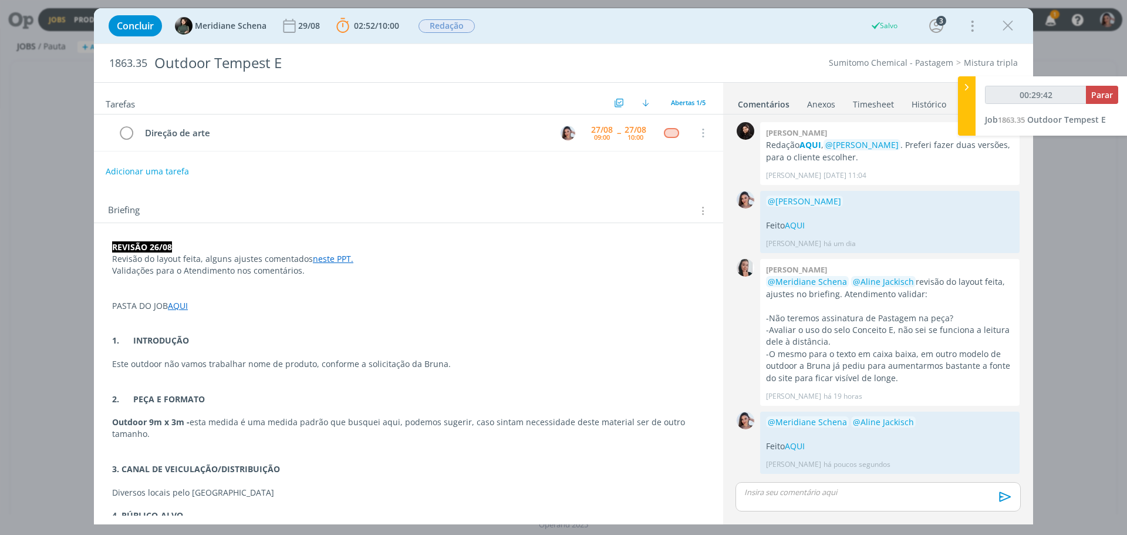
scroll to position [0, 0]
type input "00:29:45"
click at [1103, 89] on button "Parar" at bounding box center [1102, 95] width 32 height 18
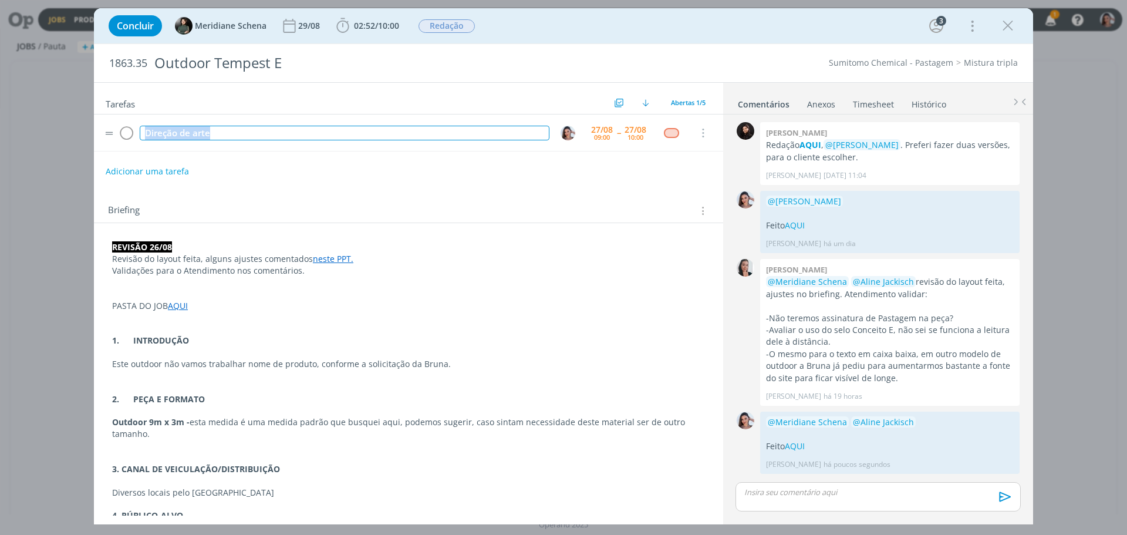
drag, startPoint x: 224, startPoint y: 135, endPoint x: 104, endPoint y: 134, distance: 119.1
click at [104, 134] on tr "Direção de arte [DATE] 09:00 -- [DATE] 10:00 Cancelar" at bounding box center [408, 132] width 629 height 37
copy div "Direção de arte"
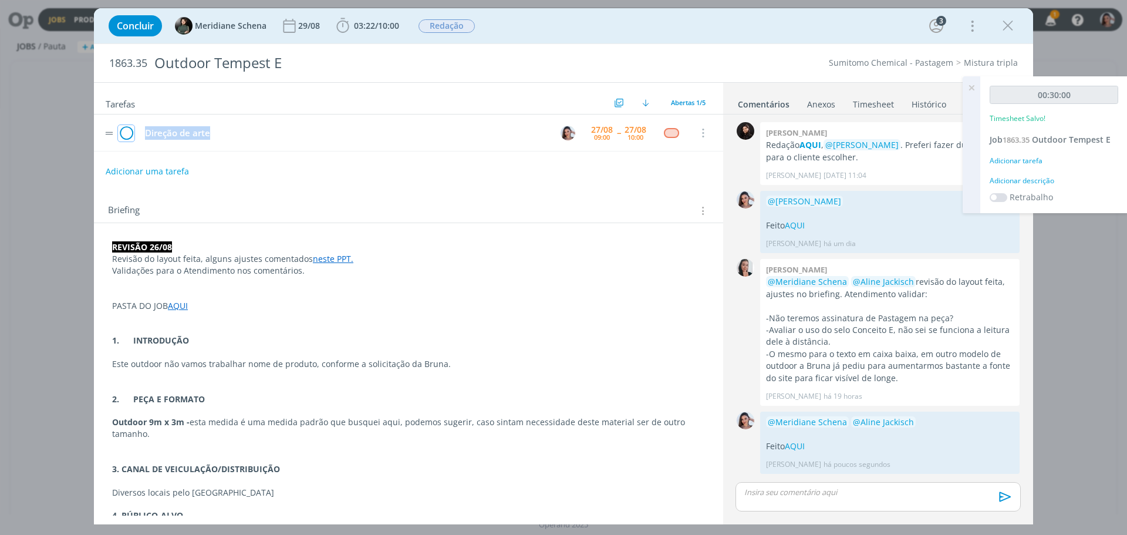
click at [128, 130] on icon "dialog" at bounding box center [126, 133] width 16 height 18
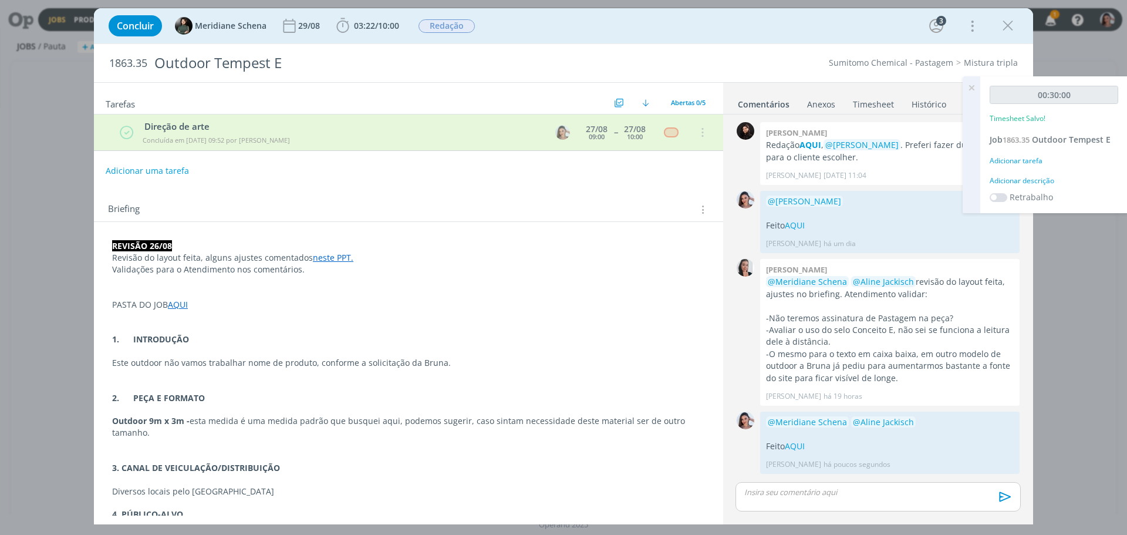
click at [875, 109] on link "Timesheet" at bounding box center [873, 101] width 42 height 17
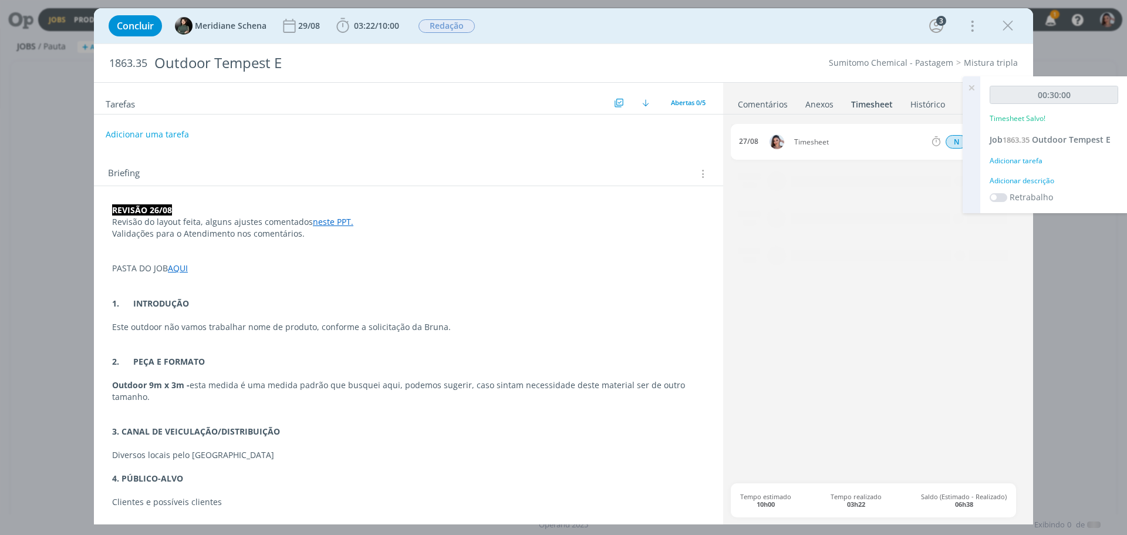
click at [972, 87] on icon at bounding box center [971, 87] width 21 height 23
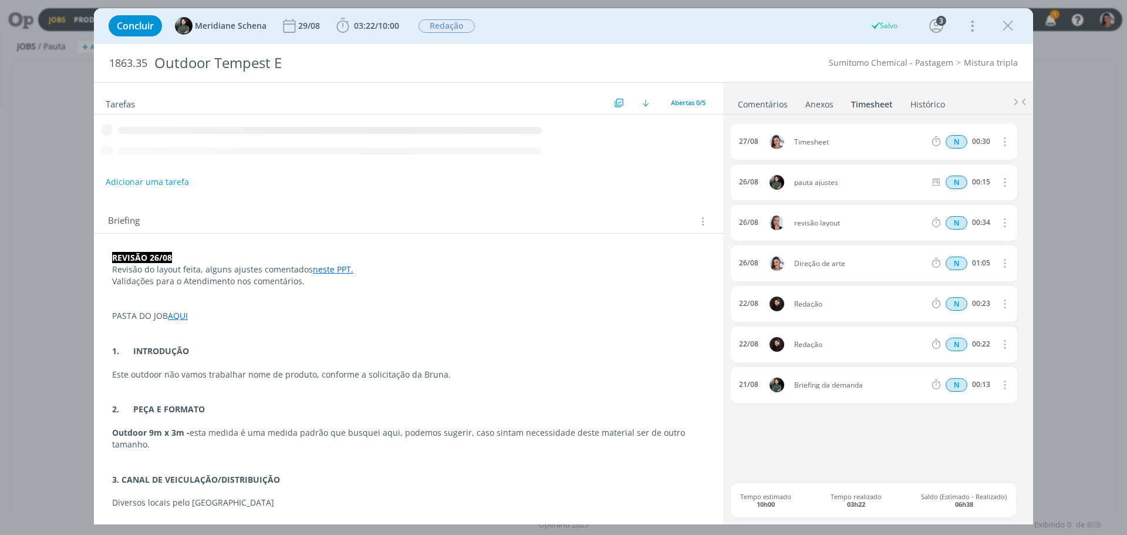
click at [1007, 137] on icon "dialog" at bounding box center [1003, 141] width 13 height 14
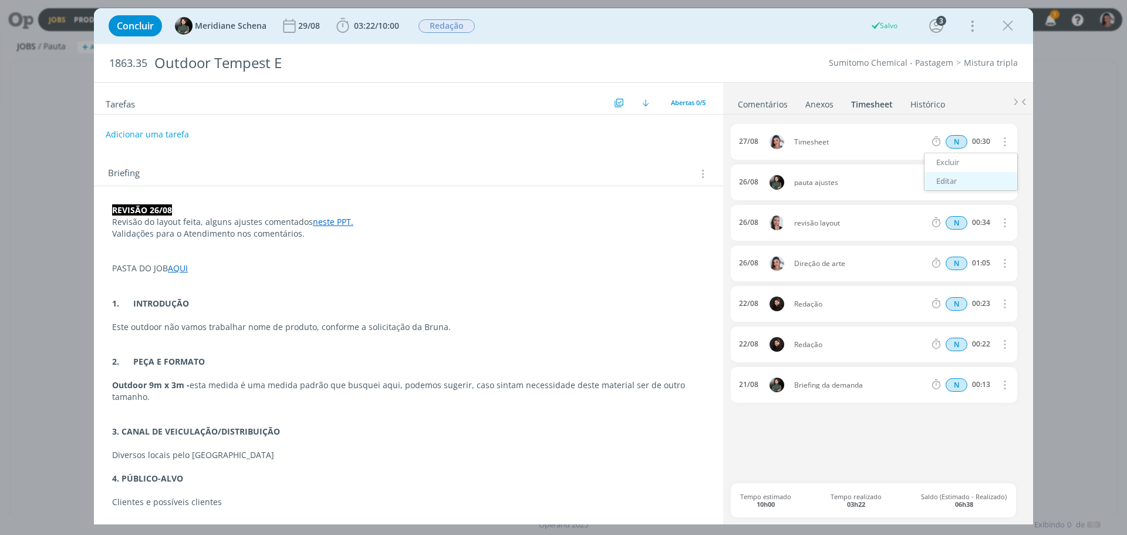
click at [961, 174] on link "Editar" at bounding box center [970, 181] width 93 height 19
drag, startPoint x: 832, startPoint y: 140, endPoint x: 693, endPoint y: 174, distance: 142.5
click at [708, 159] on div "Tarefas Usar Job de template Ordenar por: Prazo crescente Prazo decrescente Ord…" at bounding box center [563, 303] width 939 height 442
click at [530, 305] on p "1. INTRODUÇÃO" at bounding box center [408, 304] width 593 height 12
click at [761, 108] on link "Comentários" at bounding box center [762, 101] width 51 height 17
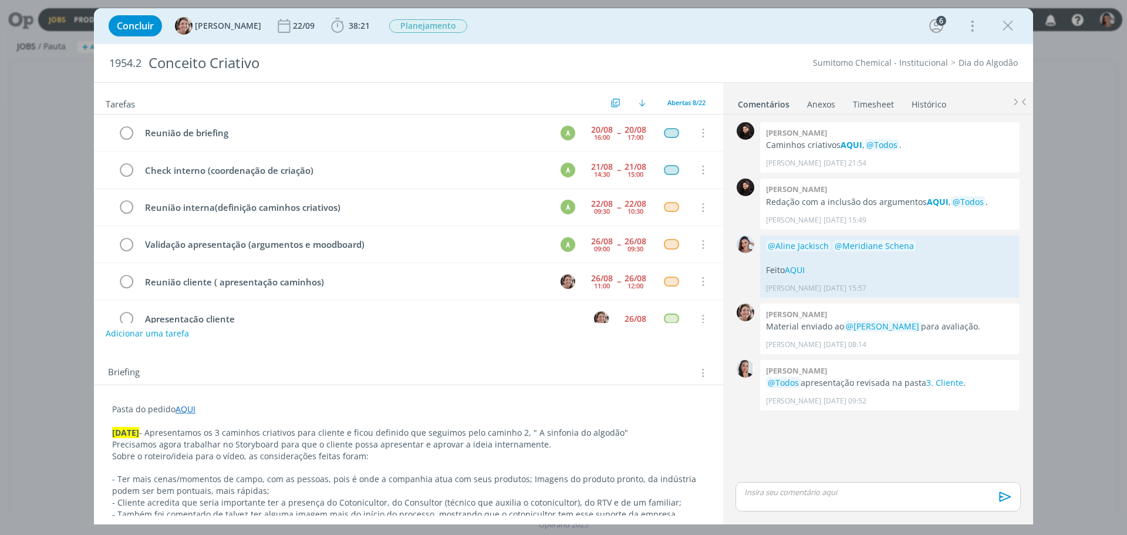
click at [588, 512] on p "- Também foi comentado de talvez ter alguma imagem mais do início do processo, …" at bounding box center [408, 525] width 593 height 35
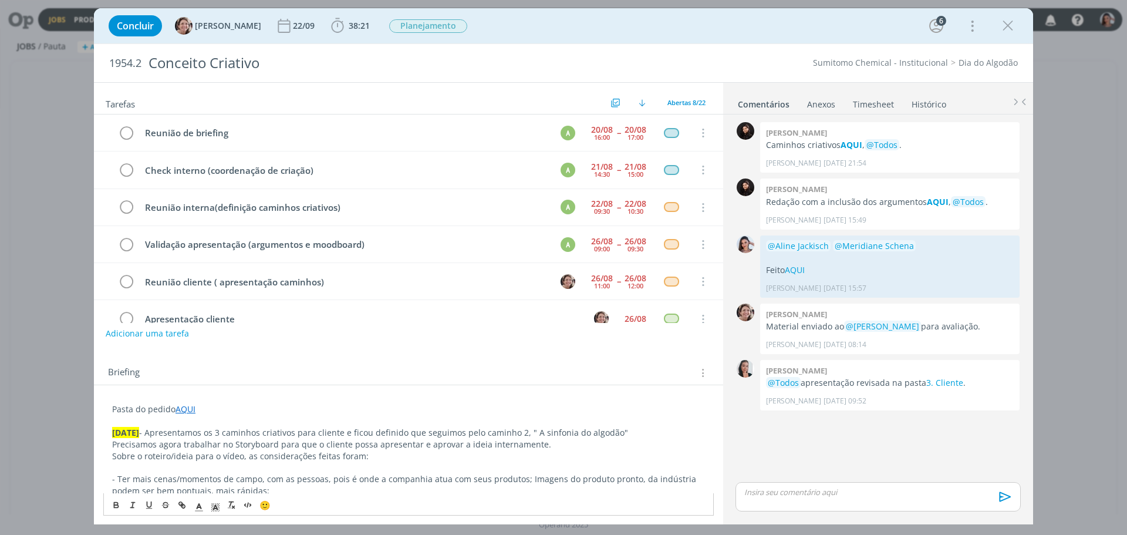
click at [607, 445] on p "Precisamos agora trabalhar no Storyboard para que o cliente possa apresentar e …" at bounding box center [408, 444] width 593 height 12
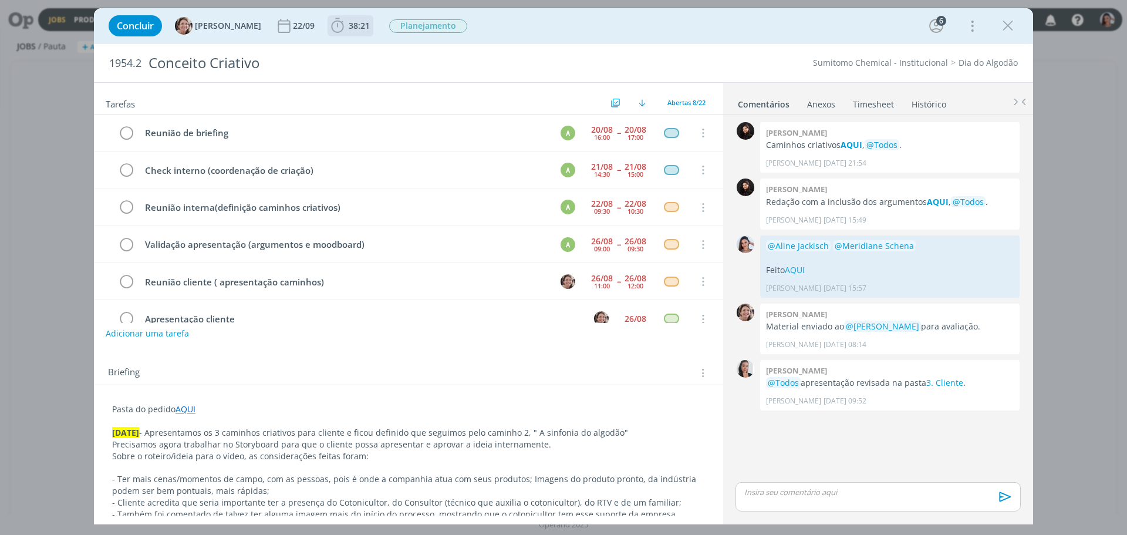
click at [329, 30] on icon "dialog" at bounding box center [338, 26] width 18 height 18
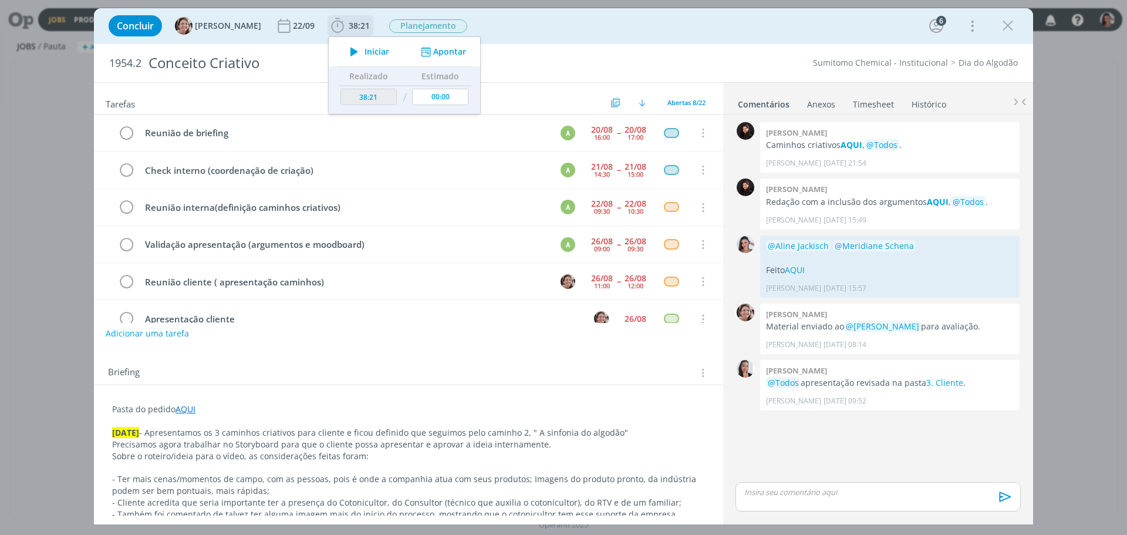
click at [352, 58] on icon "dialog" at bounding box center [354, 51] width 21 height 15
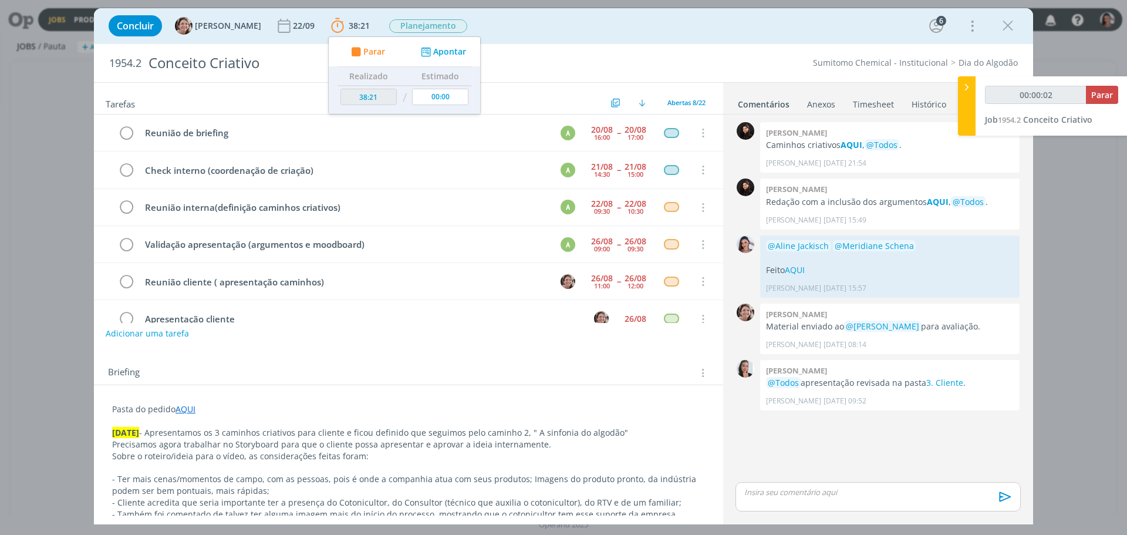
click at [666, 451] on p "Sobre o roteiro/ideia para o vídeo, as considerações feitas foram:" at bounding box center [408, 456] width 593 height 12
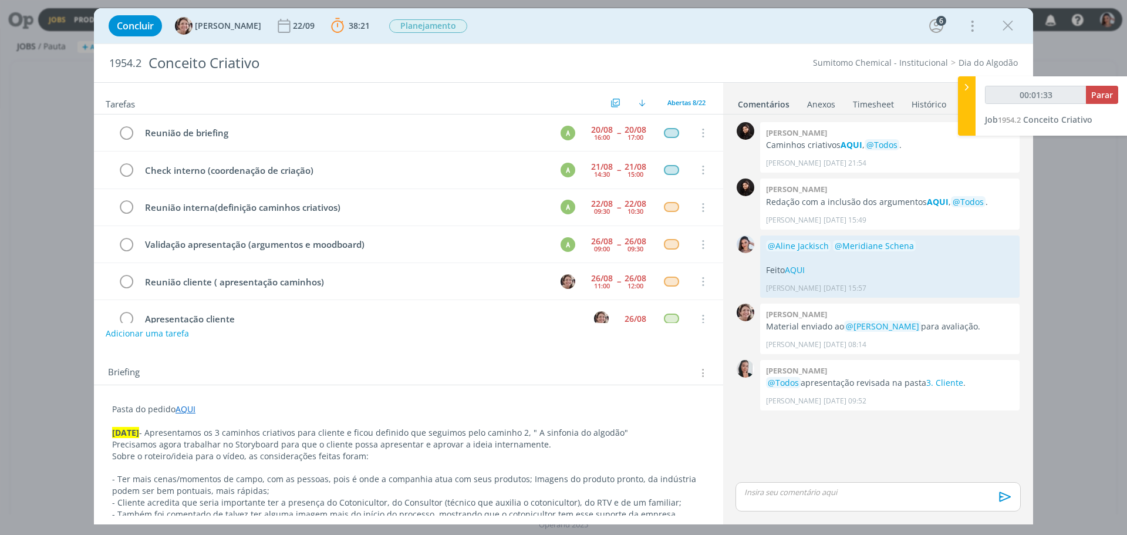
click at [444, 464] on p "dialog" at bounding box center [408, 468] width 593 height 12
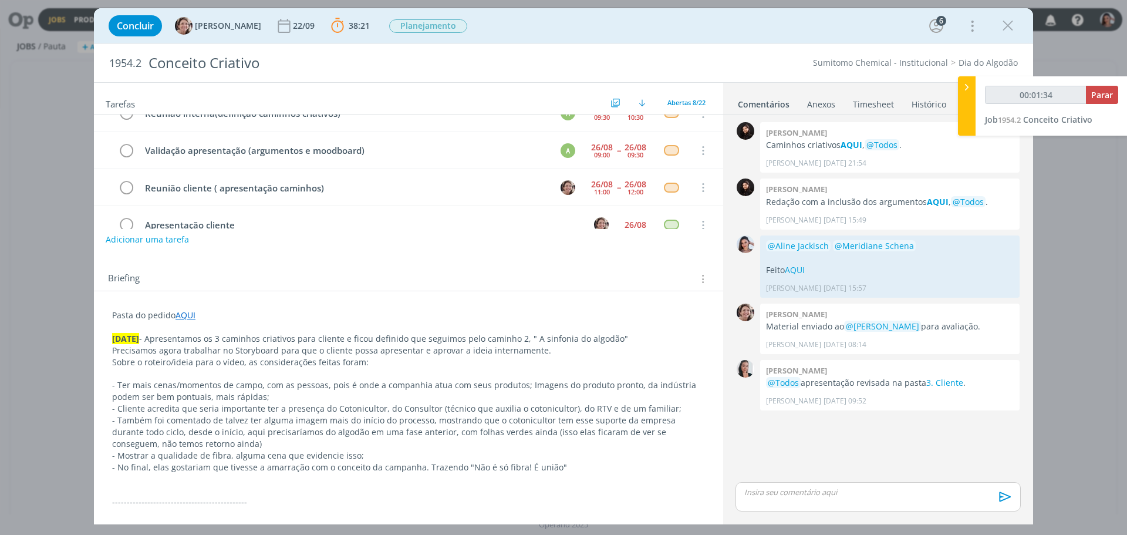
scroll to position [175, 0]
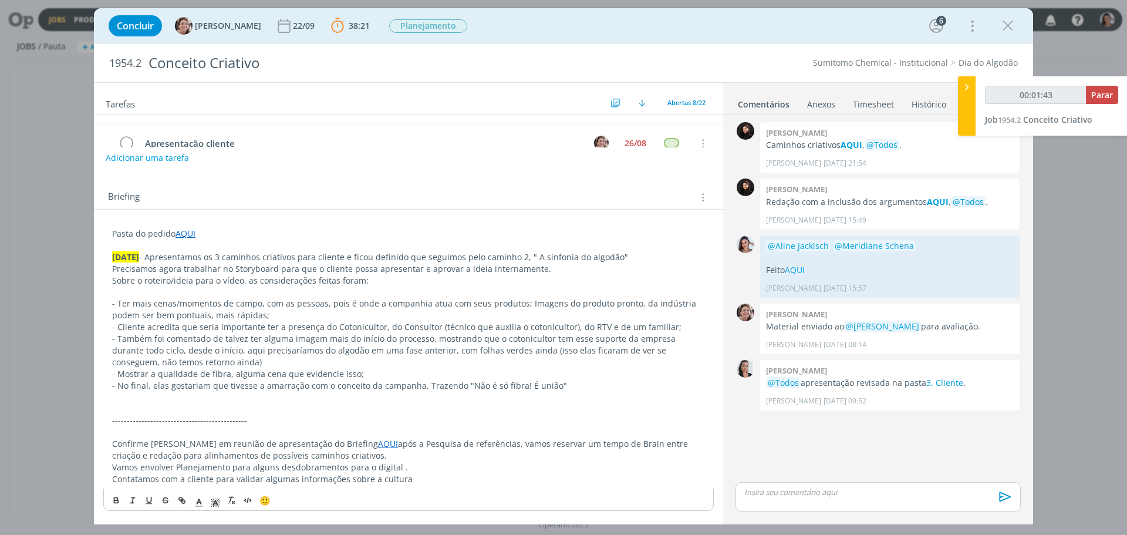
click at [444, 464] on p "Vamos envolver Planejamento para alguns desdobramentos para o digital ." at bounding box center [408, 467] width 593 height 12
click at [438, 481] on p "Contatamos com a cliente para validar algumas informações sobre a cultura" at bounding box center [408, 479] width 593 height 12
click at [388, 495] on div "🙂" at bounding box center [408, 499] width 609 height 22
click at [397, 478] on p "Contatamos com a cliente para validar algumas informações sobre a cultura" at bounding box center [408, 479] width 593 height 12
click at [400, 469] on p "Vamos envolver Planejamento para alguns desdobramentos para o digital ." at bounding box center [408, 467] width 593 height 12
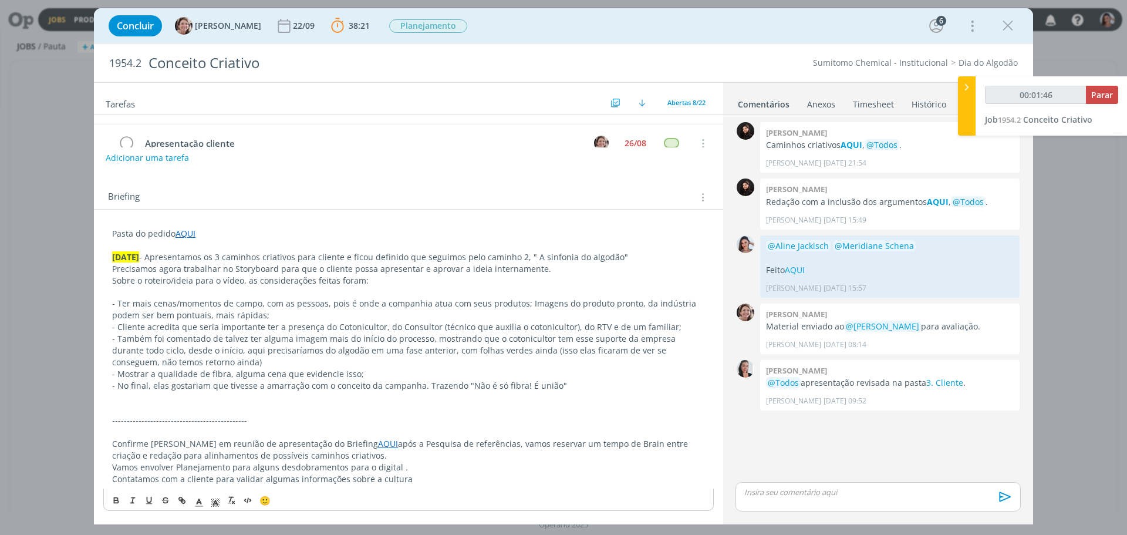
click at [395, 470] on p "Vamos envolver Planejamento para alguns desdobramentos para o digital ." at bounding box center [408, 467] width 593 height 12
click at [374, 459] on p "Confirme alinhamos em reunião de apresentação do Briefing AQUI após a Pesquisa …" at bounding box center [408, 449] width 593 height 23
click at [399, 451] on p "Confirme alinhamos em reunião de apresentação do Briefing AQUI após a Pesquisa …" at bounding box center [408, 449] width 593 height 23
click at [359, 437] on p "dialog" at bounding box center [408, 432] width 593 height 12
click at [378, 442] on link "AQUI" at bounding box center [388, 443] width 20 height 11
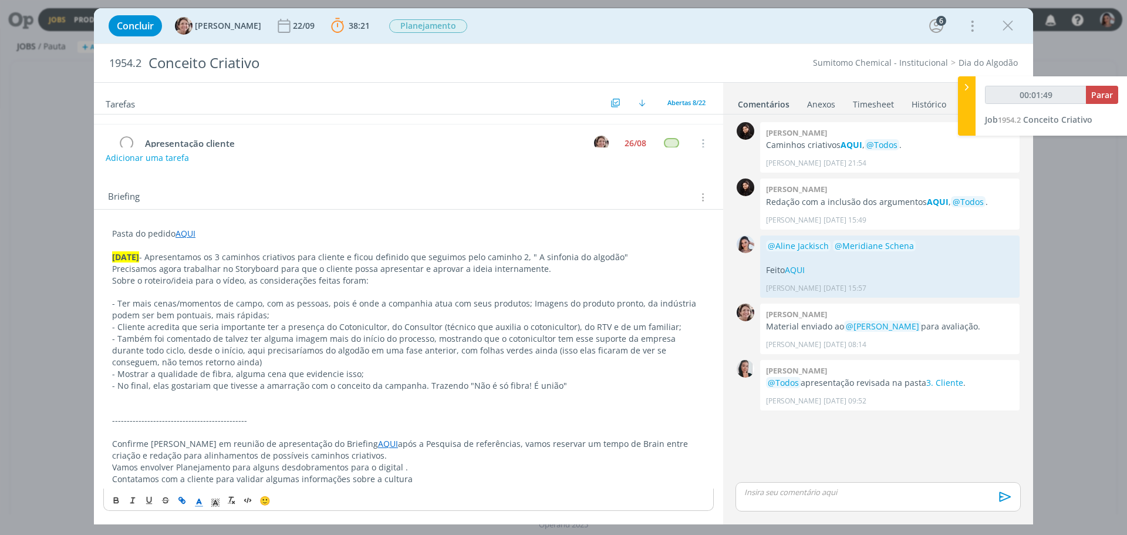
click at [378, 444] on link "AQUI" at bounding box center [388, 443] width 20 height 11
click at [403, 410] on p "dialog" at bounding box center [408, 409] width 593 height 12
click at [334, 388] on p "- No final, elas gostariam que tivesse a amarração com o conceito da campanha. …" at bounding box center [408, 386] width 593 height 12
click at [330, 404] on p "dialog" at bounding box center [408, 409] width 593 height 12
click at [334, 392] on p "dialog" at bounding box center [408, 397] width 593 height 12
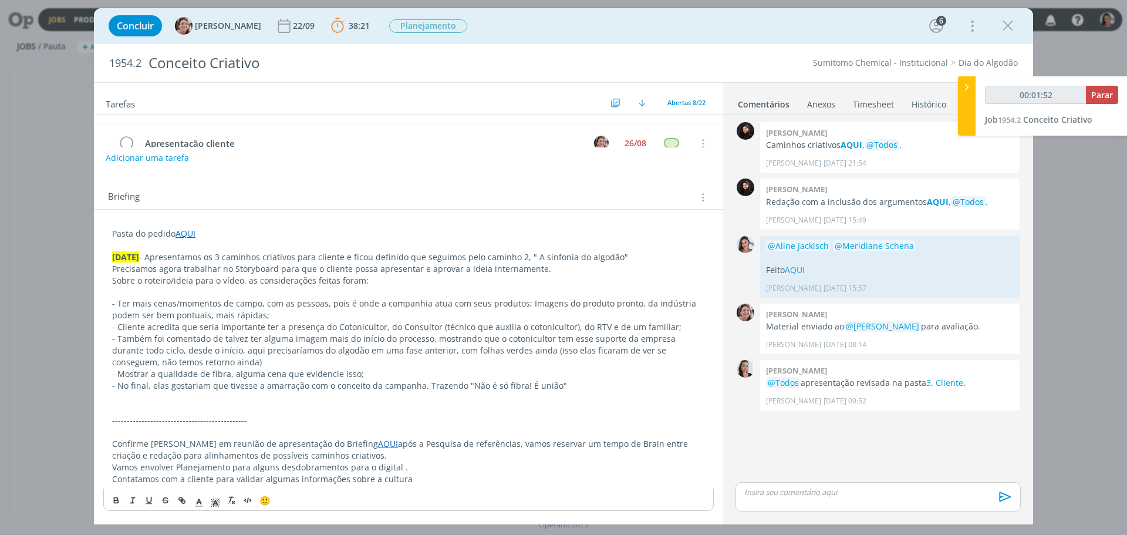
click at [334, 404] on p "dialog" at bounding box center [408, 409] width 593 height 12
click at [333, 413] on p "dialog" at bounding box center [408, 409] width 593 height 12
click at [336, 421] on p "----------------------------------------------" at bounding box center [408, 420] width 593 height 12
click at [405, 357] on p "- Também foi comentado de talvez ter alguma imagem mais do início do processo, …" at bounding box center [408, 350] width 593 height 35
click at [424, 317] on p "- Ter mais cenas/momentos de campo, com as pessoas, pois é onde a companhia atu…" at bounding box center [408, 309] width 593 height 23
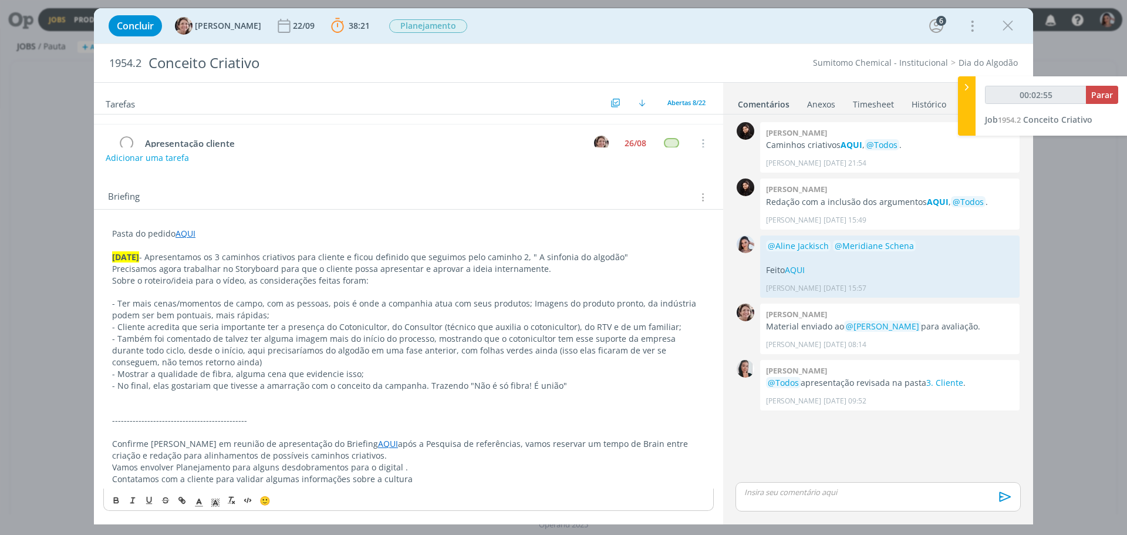
click at [575, 384] on p "- No final, elas gostariam que tivesse a amarração com o conceito da campanha. …" at bounding box center [408, 386] width 593 height 12
click at [660, 505] on div "🙂" at bounding box center [408, 499] width 609 height 22
click at [500, 409] on p "dialog" at bounding box center [408, 409] width 593 height 12
click at [451, 391] on p "- No final, elas gostariam que tivesse a amarração com o conceito da campanha. …" at bounding box center [408, 386] width 593 height 12
click at [398, 410] on p "dialog" at bounding box center [408, 409] width 593 height 12
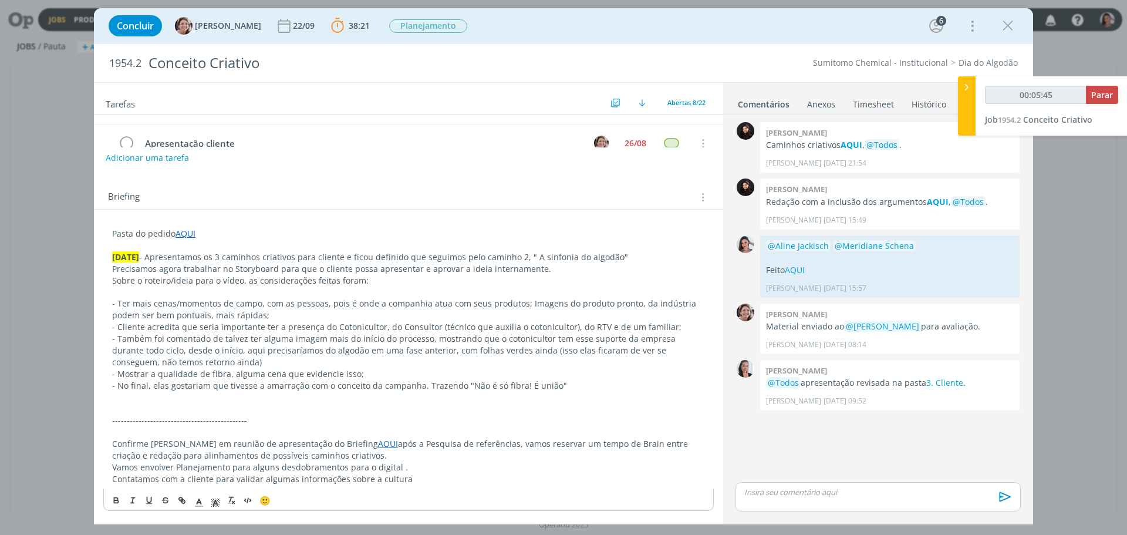
click at [394, 399] on p "dialog" at bounding box center [408, 397] width 593 height 12
click at [391, 415] on p "----------------------------------------------" at bounding box center [408, 420] width 593 height 12
click at [377, 409] on p "dialog" at bounding box center [408, 409] width 593 height 12
click at [373, 413] on p "dialog" at bounding box center [408, 409] width 593 height 12
click at [108, 417] on div "Pasta do pedido AQUI 27.08.25 - Apresentamos os 3 caminhos criativos para clien…" at bounding box center [408, 356] width 610 height 265
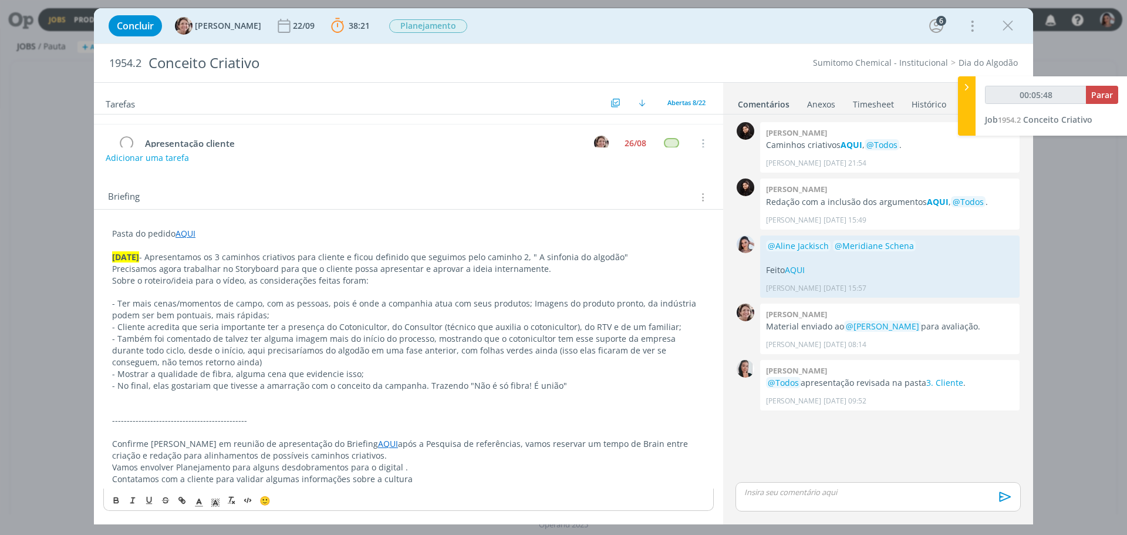
click at [109, 427] on div "Pasta do pedido AQUI 27.08.25 - Apresentamos os 3 caminhos criativos para clien…" at bounding box center [408, 356] width 610 height 265
click at [109, 406] on div "Pasta do pedido AQUI 27.08.25 - Apresentamos os 3 caminhos criativos para clien…" at bounding box center [408, 356] width 610 height 265
click at [110, 397] on div "Pasta do pedido AQUI 27.08.25 - Apresentamos os 3 caminhos criativos para clien…" at bounding box center [408, 356] width 610 height 265
click at [746, 518] on div "dialog" at bounding box center [877, 516] width 285 height 11
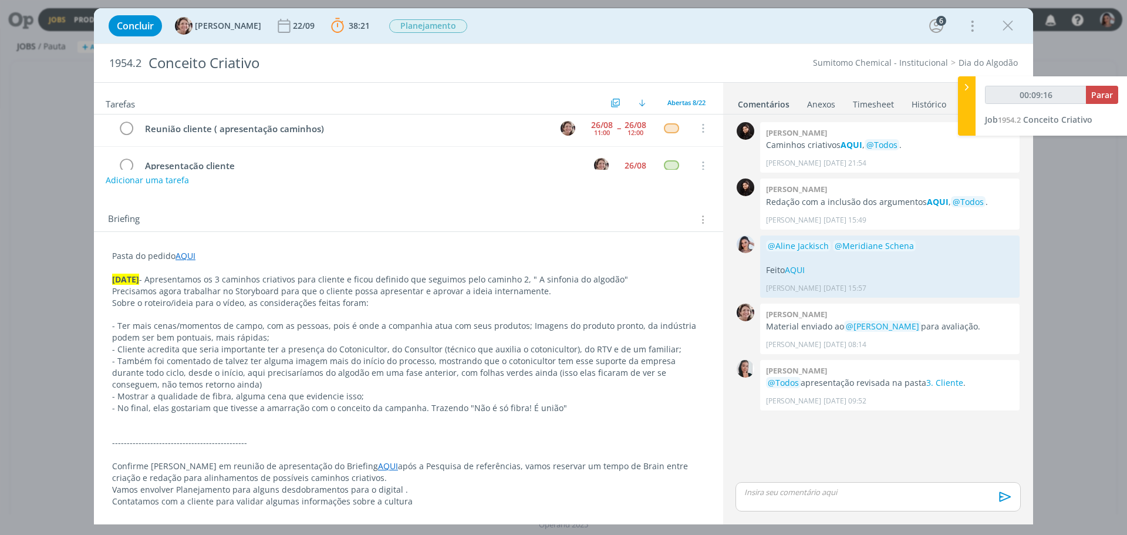
scroll to position [153, 0]
click at [601, 514] on div "Pasta do pedido AQUI 27.08.25 - Apresentamos os 3 caminhos criativos para clien…" at bounding box center [408, 380] width 610 height 269
click at [450, 434] on p "dialog" at bounding box center [408, 431] width 593 height 12
click at [244, 421] on p "dialog" at bounding box center [409, 420] width 592 height 12
click at [241, 425] on p "dialog" at bounding box center [409, 431] width 592 height 12
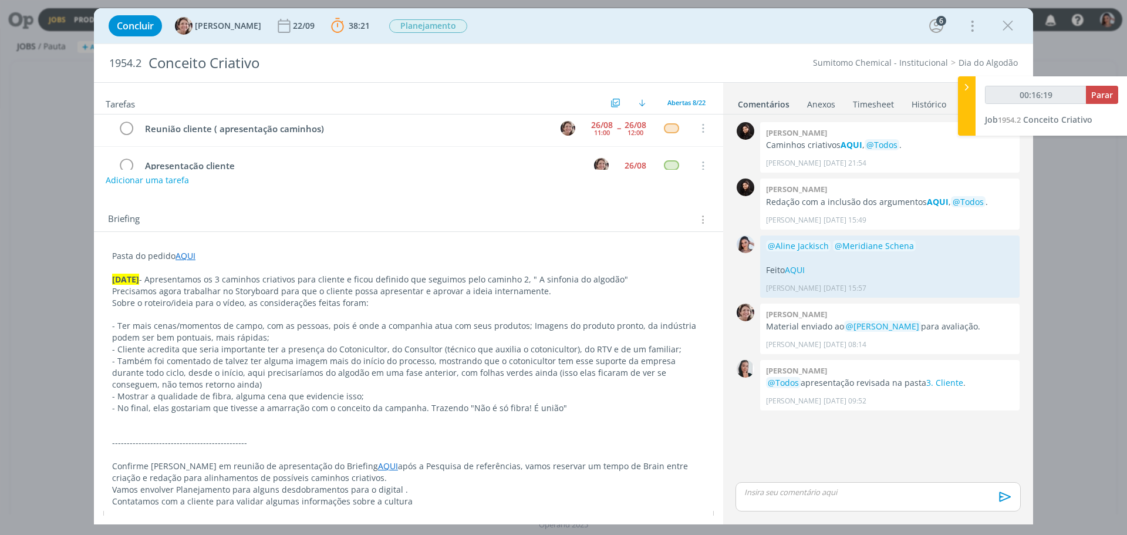
click at [752, 516] on div "dialog" at bounding box center [877, 516] width 285 height 11
click at [544, 435] on p "dialog" at bounding box center [408, 431] width 593 height 12
click at [495, 427] on p "dialog" at bounding box center [409, 431] width 592 height 12
click at [491, 424] on p "dialog" at bounding box center [409, 420] width 592 height 12
click at [494, 431] on p "dialog" at bounding box center [409, 431] width 592 height 12
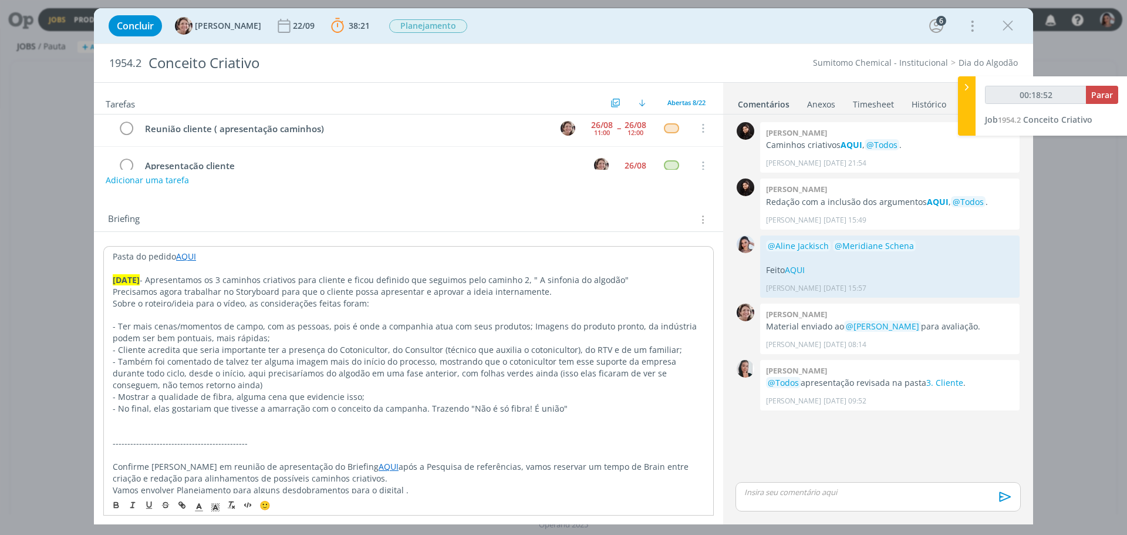
click at [493, 445] on p "----------------------------------------------" at bounding box center [409, 443] width 592 height 12
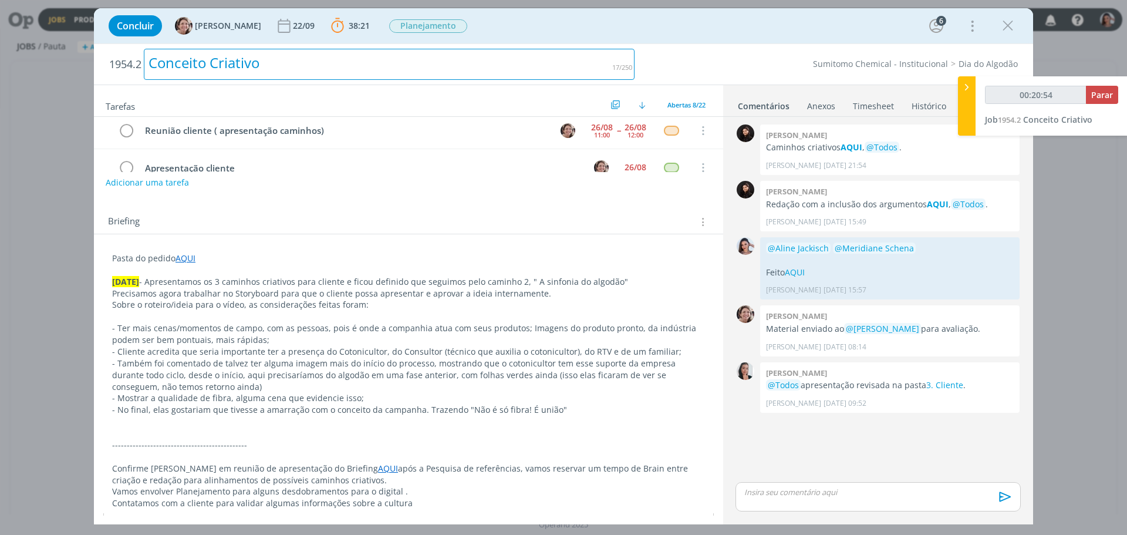
click at [208, 60] on div "Conceito Criativo" at bounding box center [389, 64] width 491 height 31
copy div "Conceito Criativo"
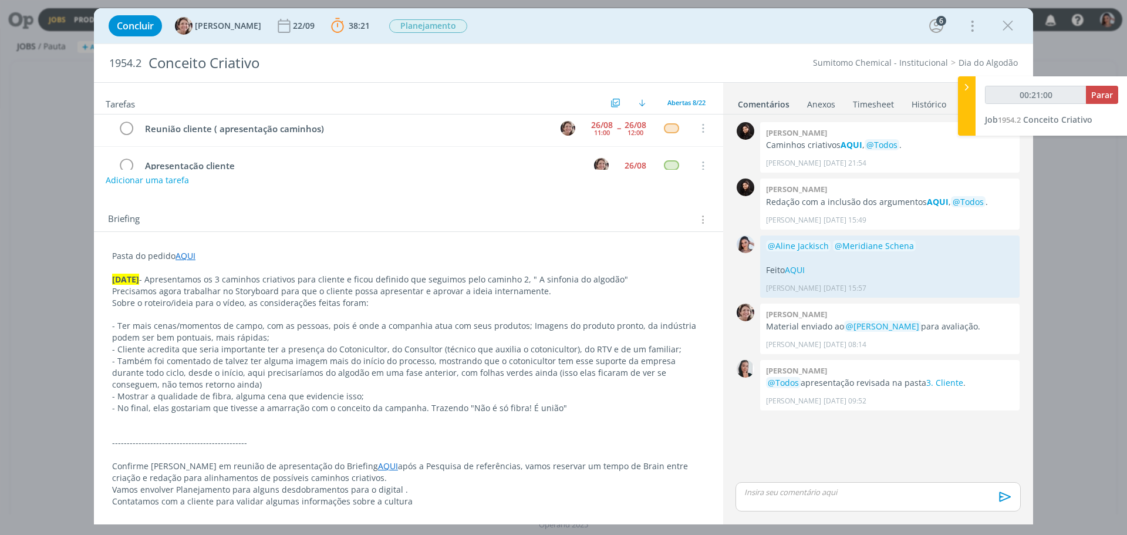
click at [134, 63] on span "1954.2" at bounding box center [125, 63] width 32 height 13
copy span "1954.2"
click at [528, 398] on p "- Mostrar a qualidade de fibra, alguma cena que evidencie isso;" at bounding box center [408, 396] width 593 height 12
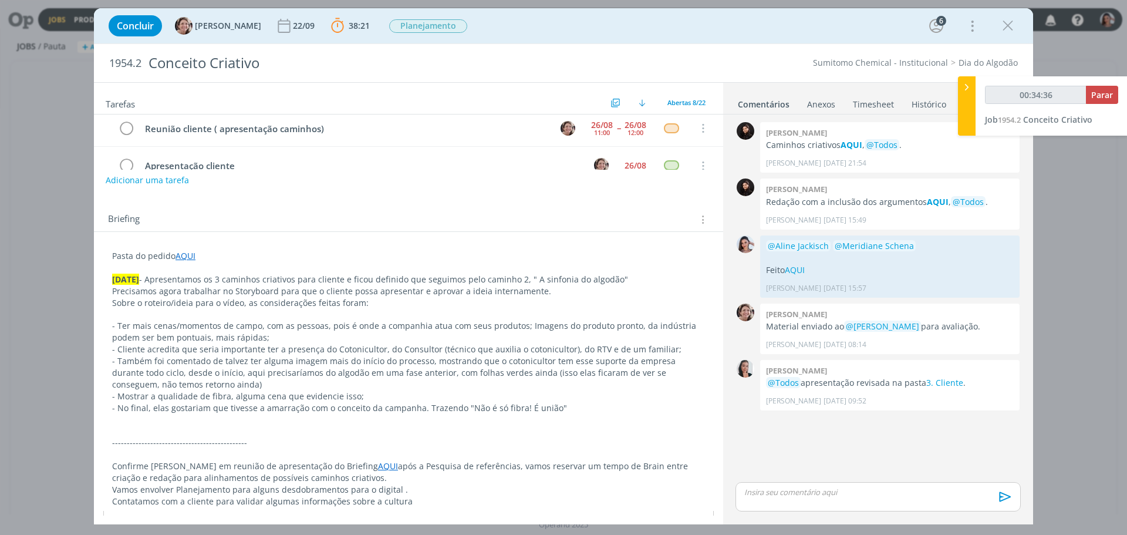
click at [1049, 331] on div "Concluir Aline Jackisch 22/09 38:21 Parar Apontar Data * 27/08/2025 Horas * 00:…" at bounding box center [563, 267] width 1127 height 535
click at [443, 421] on p "dialog" at bounding box center [408, 419] width 593 height 12
click at [410, 418] on p "dialog" at bounding box center [409, 420] width 592 height 12
click at [405, 425] on p "dialog" at bounding box center [409, 420] width 592 height 12
click at [402, 432] on p "dialog" at bounding box center [409, 431] width 592 height 12
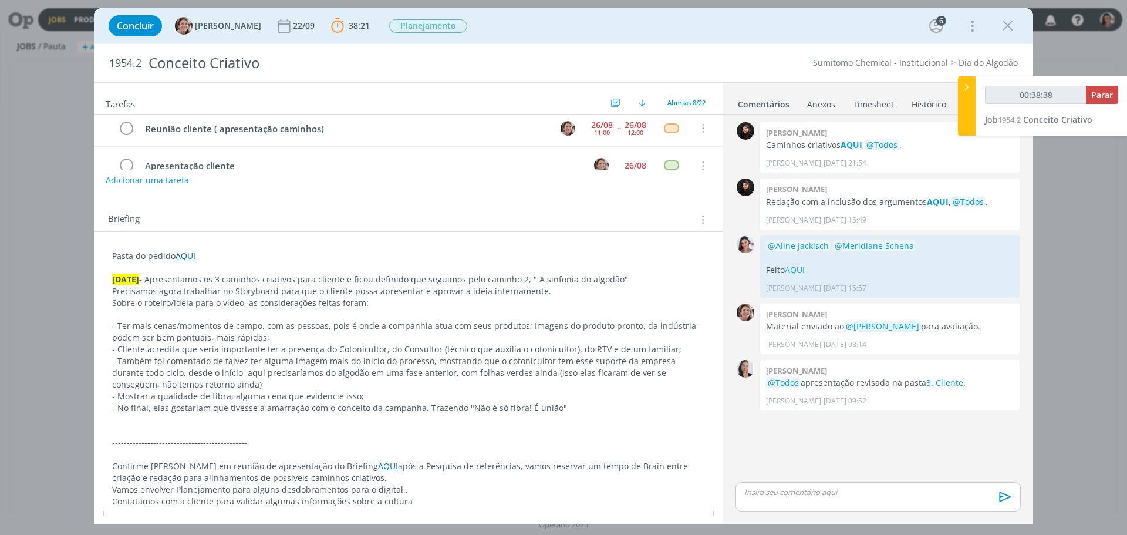
click at [582, 508] on div "Pasta do pedido AQUI 27.08.25 - Apresentamos os 3 caminhos criativos para clien…" at bounding box center [408, 389] width 610 height 287
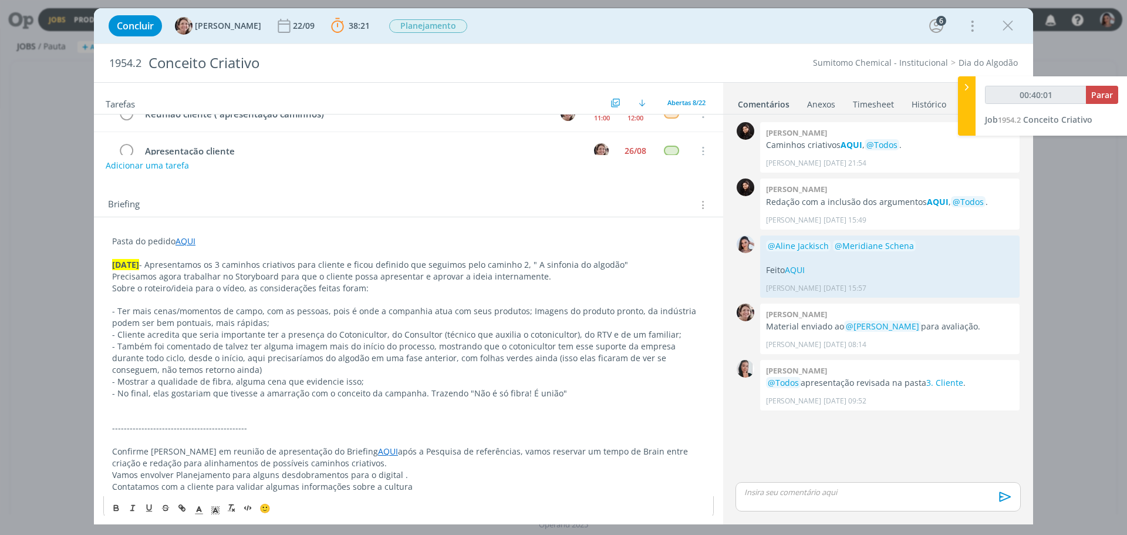
scroll to position [175, 0]
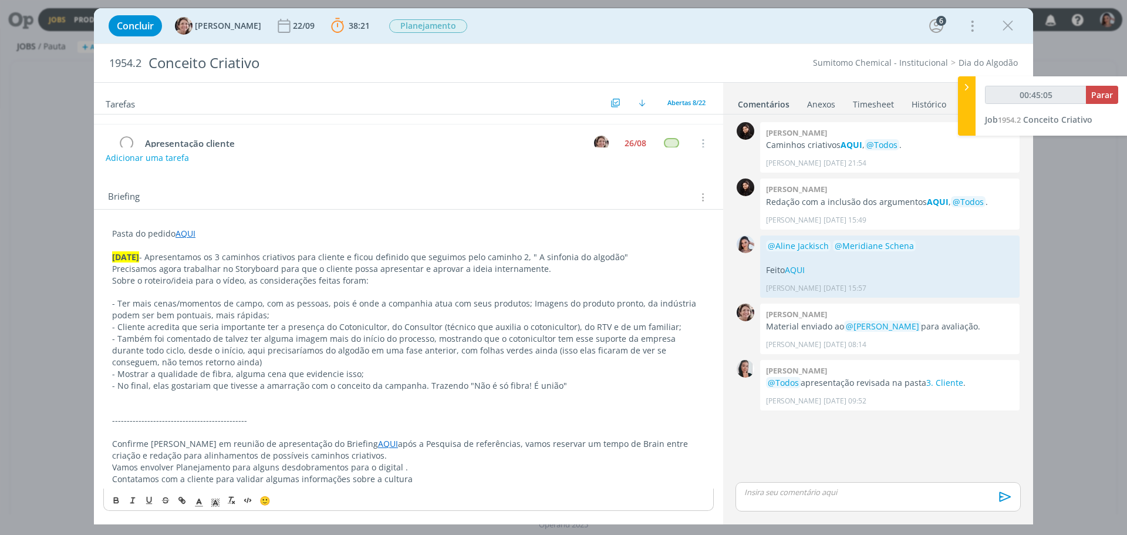
click at [434, 406] on p "dialog" at bounding box center [408, 409] width 593 height 12
click at [378, 404] on p "dialog" at bounding box center [408, 409] width 593 height 12
click at [366, 337] on p "- Também foi comentado de talvez ter alguma imagem mais do início do processo, …" at bounding box center [408, 350] width 593 height 35
click at [369, 357] on p "- Também foi comentado de talvez ter alguma imagem mais do início do processo, …" at bounding box center [408, 350] width 593 height 35
click at [591, 525] on div "Concluir Aline Jackisch 22/09 38:21 Parar Apontar Data * 27/08/2025 Horas * 00:…" at bounding box center [563, 267] width 1127 height 535
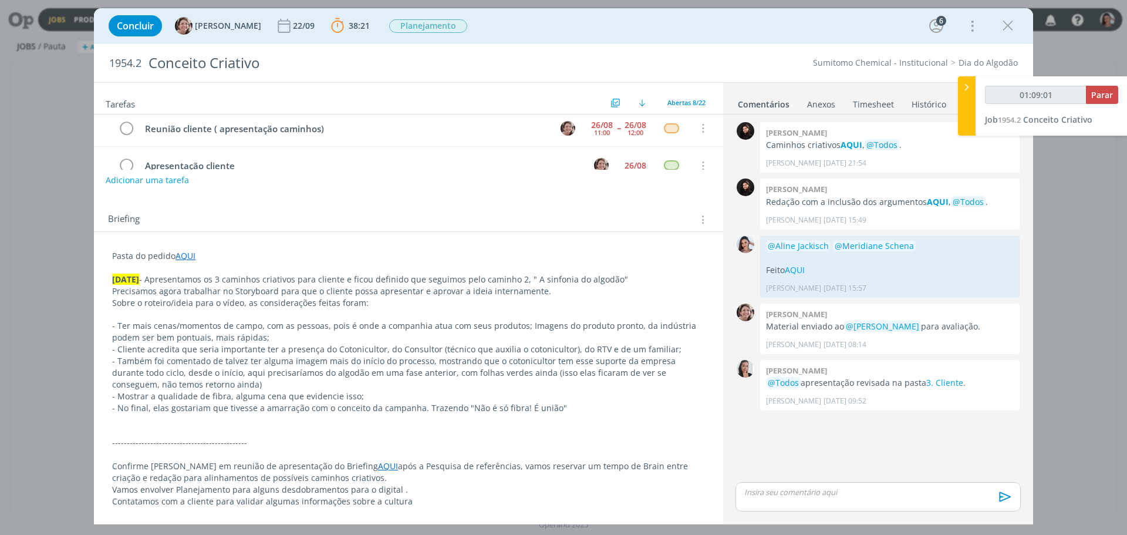
scroll to position [153, 0]
click at [542, 431] on p "dialog" at bounding box center [408, 431] width 593 height 12
click at [406, 384] on p "- Também foi comentado de talvez ter alguma imagem mais do início do processo, …" at bounding box center [408, 372] width 593 height 35
click at [489, 454] on p "dialog" at bounding box center [408, 454] width 593 height 12
click at [483, 435] on p "dialog" at bounding box center [408, 431] width 593 height 12
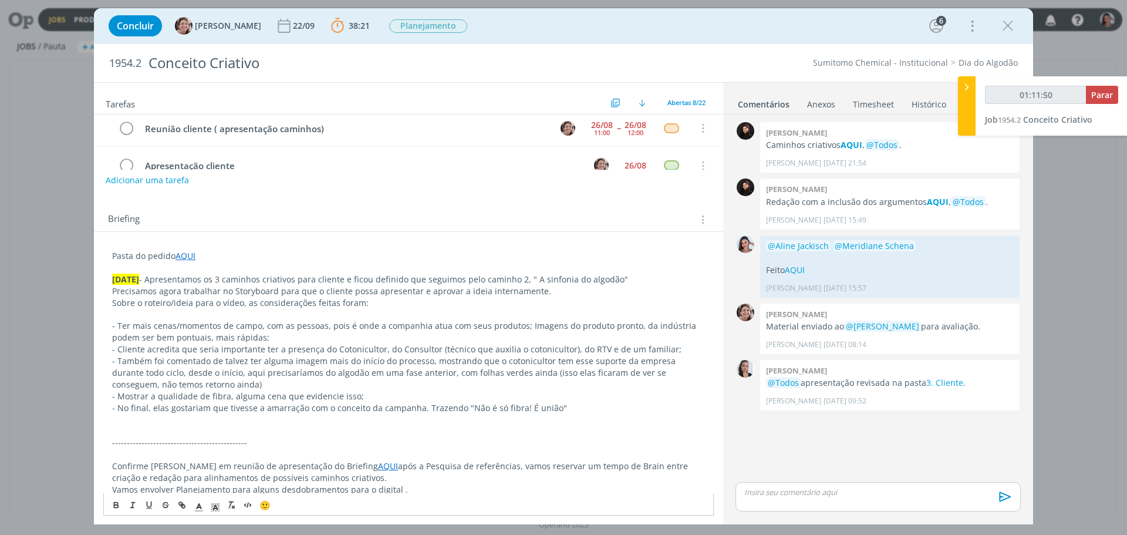
click at [478, 425] on p "dialog" at bounding box center [408, 431] width 593 height 12
click at [464, 434] on p "dialog" at bounding box center [408, 431] width 593 height 12
click at [460, 428] on p "dialog" at bounding box center [408, 431] width 593 height 12
click at [453, 423] on p "dialog" at bounding box center [408, 419] width 593 height 12
click at [442, 438] on p "----------------------------------------------" at bounding box center [408, 443] width 593 height 12
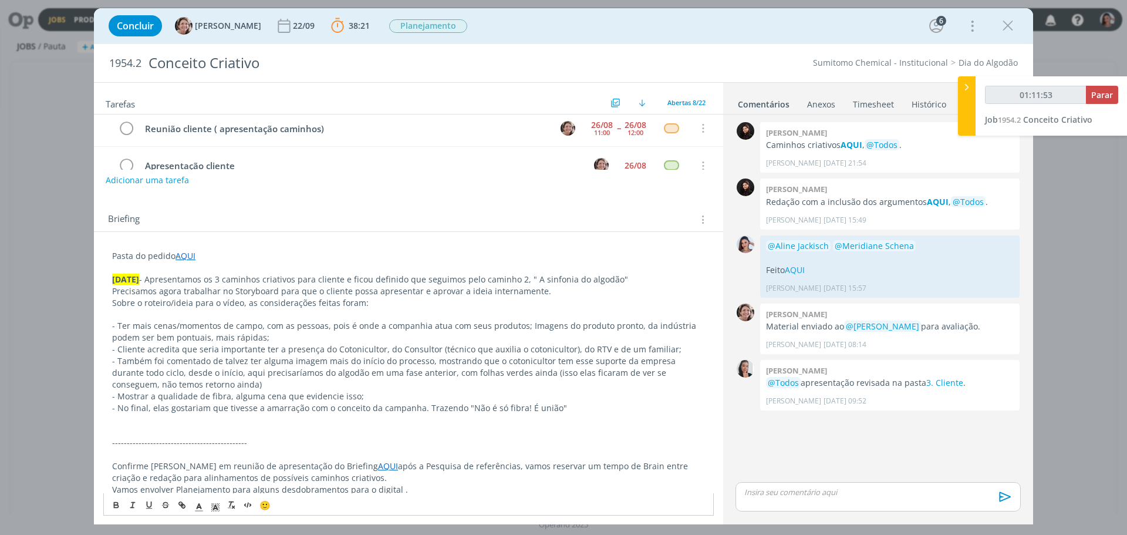
click at [435, 433] on p "dialog" at bounding box center [408, 431] width 593 height 12
click at [431, 440] on p "----------------------------------------------" at bounding box center [408, 443] width 593 height 12
click at [422, 423] on p "dialog" at bounding box center [408, 419] width 593 height 12
click at [418, 438] on p "----------------------------------------------" at bounding box center [408, 443] width 593 height 12
click at [386, 439] on p "----------------------------------------------" at bounding box center [408, 443] width 593 height 12
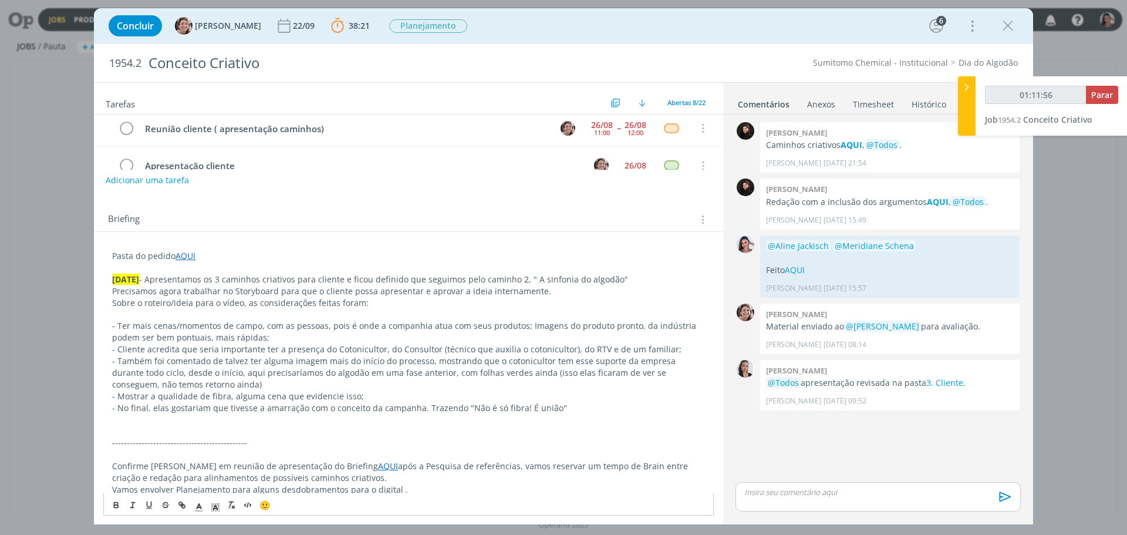
click at [376, 430] on p "dialog" at bounding box center [408, 431] width 593 height 12
click at [1063, 207] on div "Concluir Aline Jackisch 22/09 38:21 Parar Apontar Data * 27/08/2025 Horas * 00:…" at bounding box center [563, 267] width 1127 height 535
click at [400, 363] on p "- Também foi comentado de talvez ter alguma imagem mais do início do processo, …" at bounding box center [408, 372] width 593 height 35
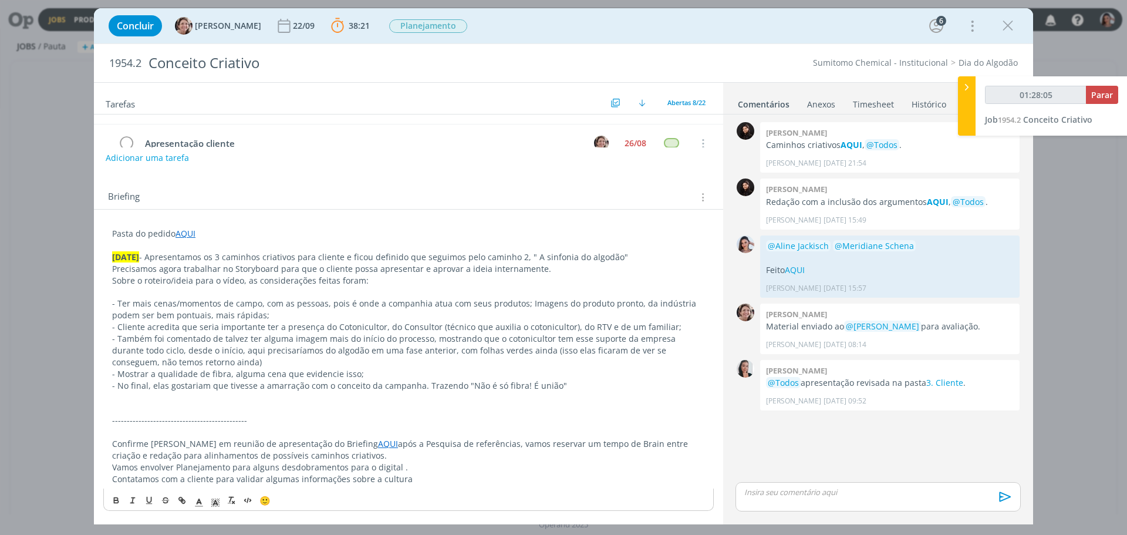
click at [423, 319] on p "- Ter mais cenas/momentos de campo, com as pessoas, pois é onde a companhia atu…" at bounding box center [408, 309] width 593 height 23
click at [395, 513] on div "Pasta do pedido AQUI 27.08.25 - Apresentamos os 3 caminhos criativos para clien…" at bounding box center [408, 370] width 610 height 292
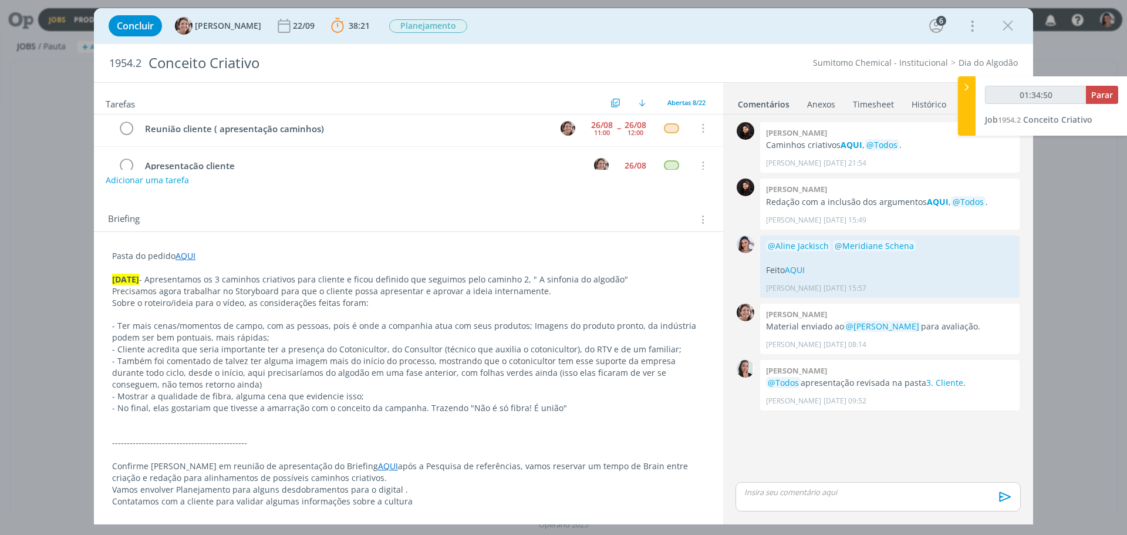
scroll to position [153, 0]
click at [512, 425] on p "dialog" at bounding box center [408, 431] width 593 height 12
click at [513, 419] on p "dialog" at bounding box center [409, 420] width 592 height 12
click at [515, 428] on p "dialog" at bounding box center [409, 431] width 592 height 12
type input "01:38:35"
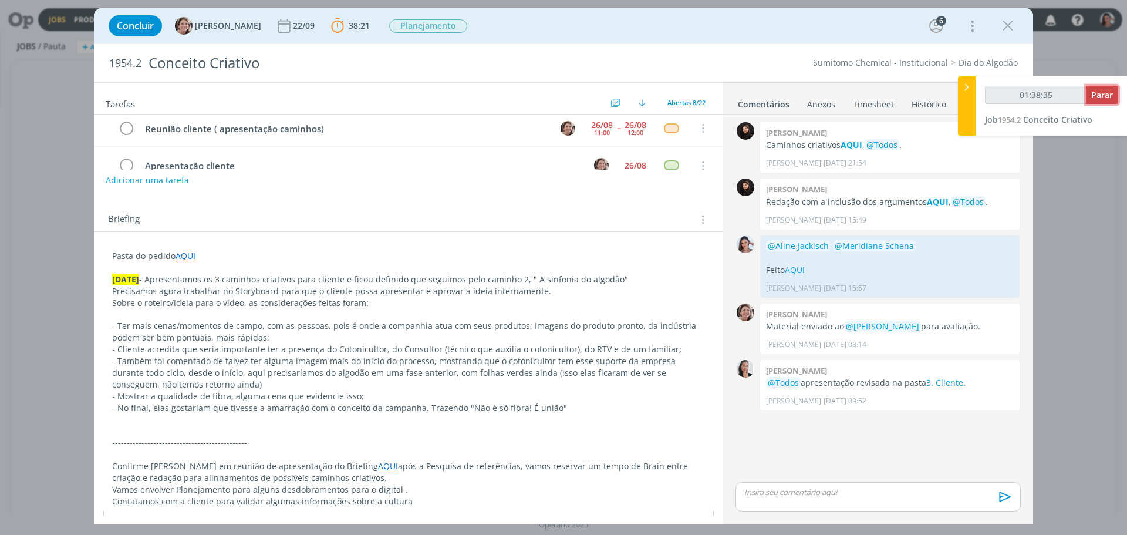
click at [1104, 94] on span "Parar" at bounding box center [1102, 94] width 22 height 11
